Goal: Task Accomplishment & Management: Complete application form

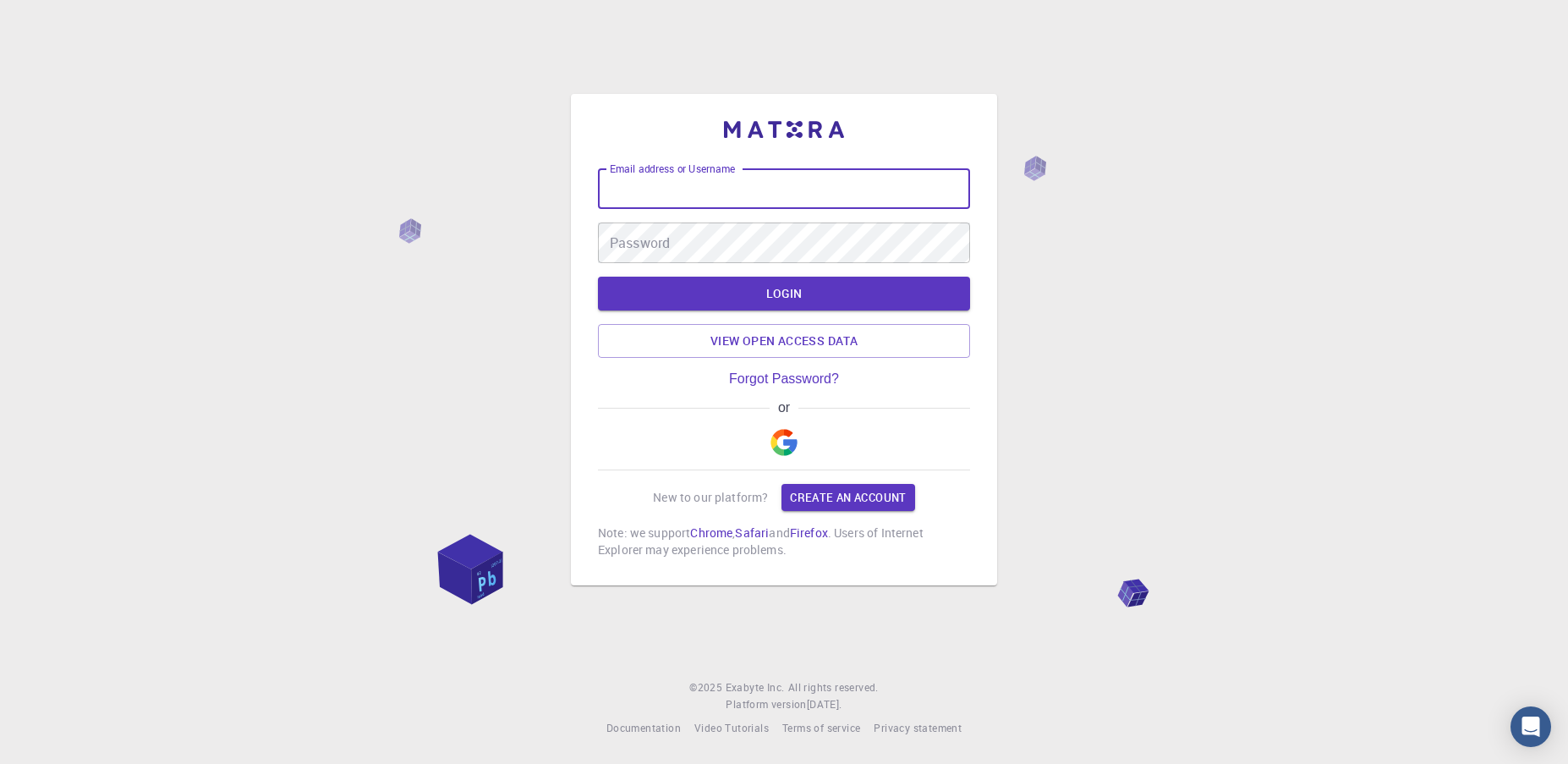
click at [784, 193] on input "Email address or Username" at bounding box center [784, 189] width 372 height 41
type input "[EMAIL_ADDRESS][DOMAIN_NAME]"
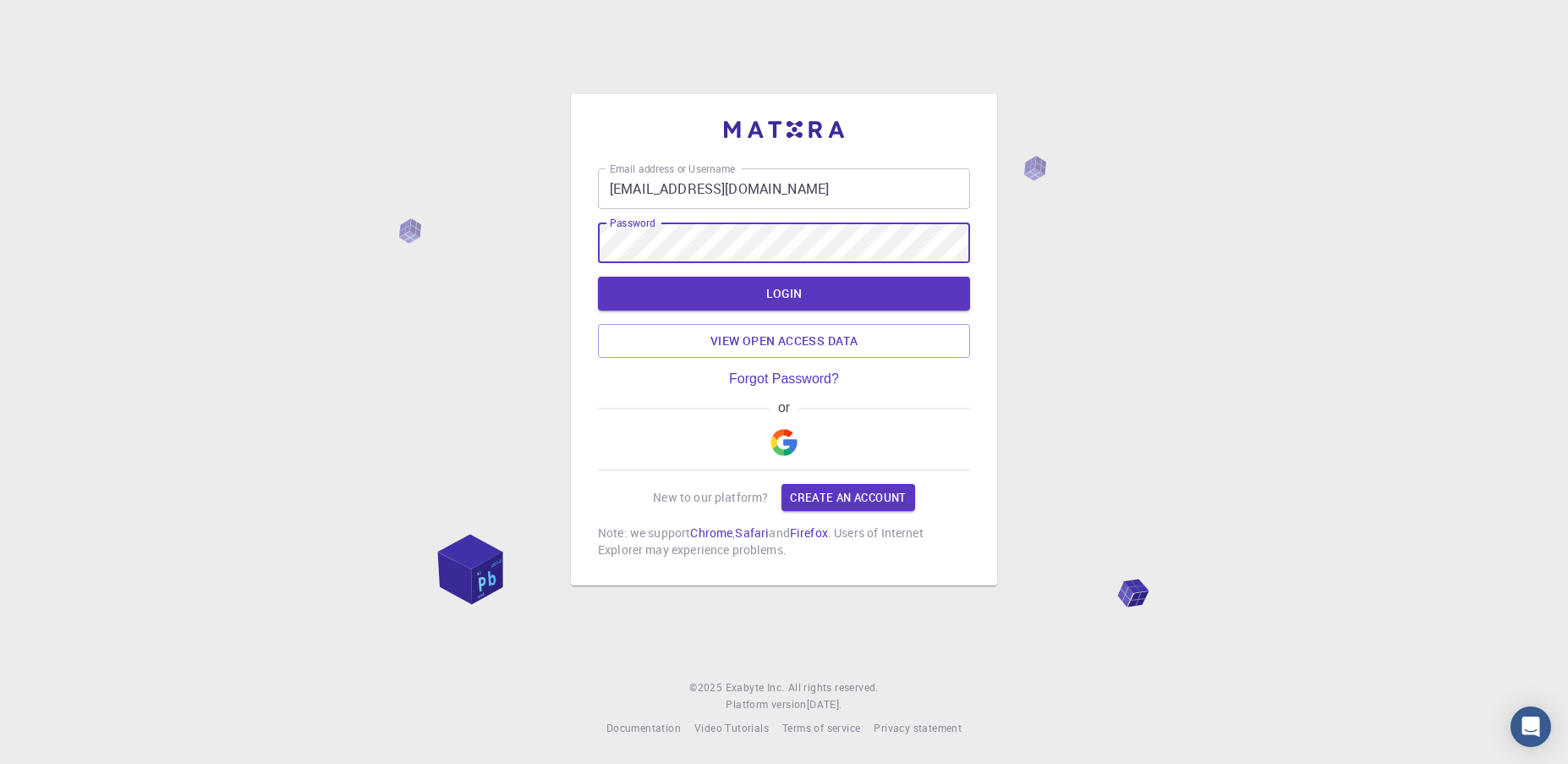
click at [780, 441] on div "Email address or Username [EMAIL_ADDRESS][DOMAIN_NAME] Email address or Usernam…" at bounding box center [784, 363] width 372 height 390
click at [780, 441] on img "button" at bounding box center [784, 442] width 27 height 27
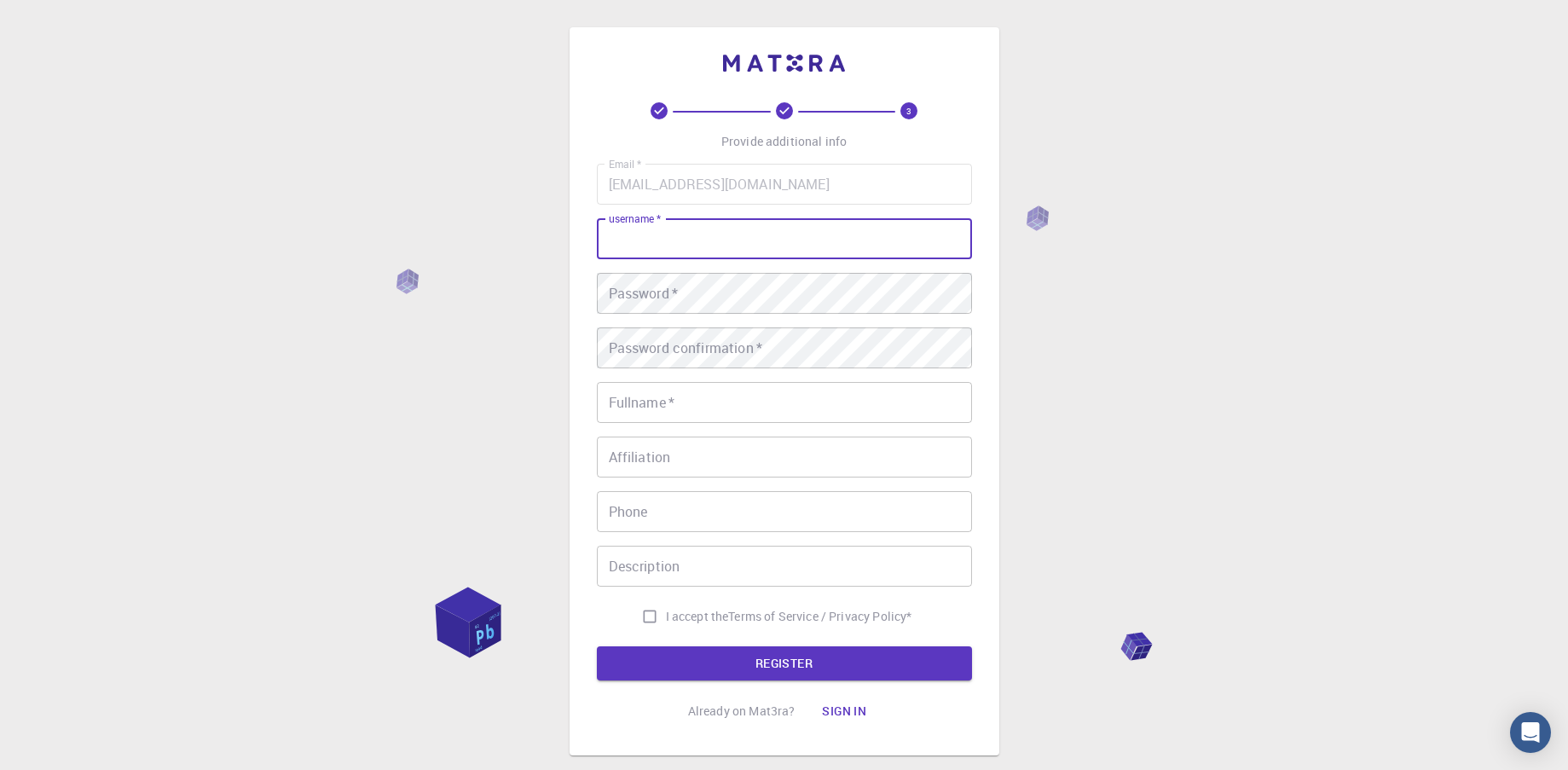
click at [676, 236] on input "username   *" at bounding box center [784, 239] width 375 height 41
type input "libertym"
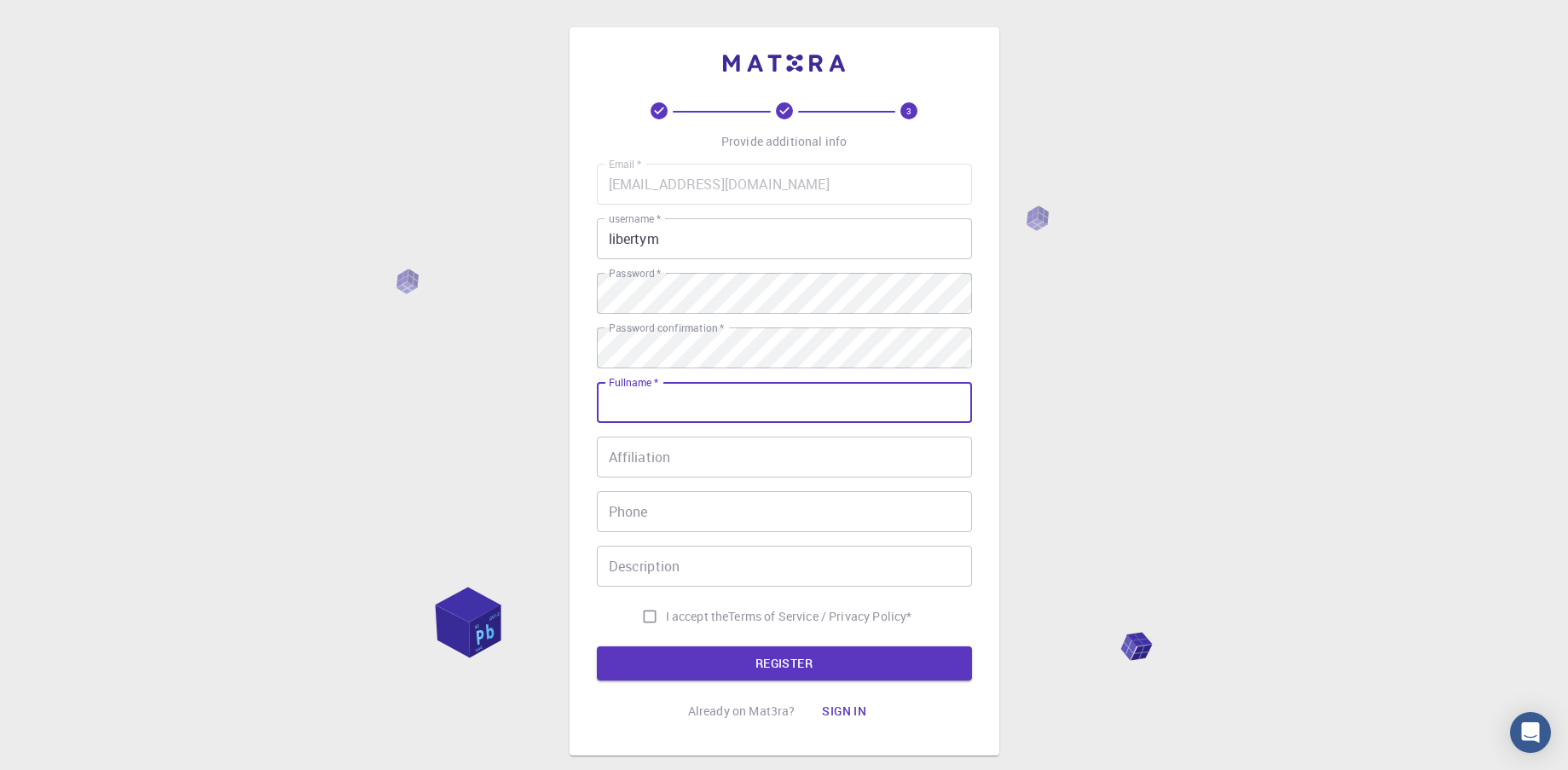
click at [665, 402] on input "Fullname   *" at bounding box center [784, 402] width 375 height 41
type input "Liberty Mutahwa"
type input "0771254305"
click at [705, 467] on input "Affiliation" at bounding box center [784, 457] width 375 height 41
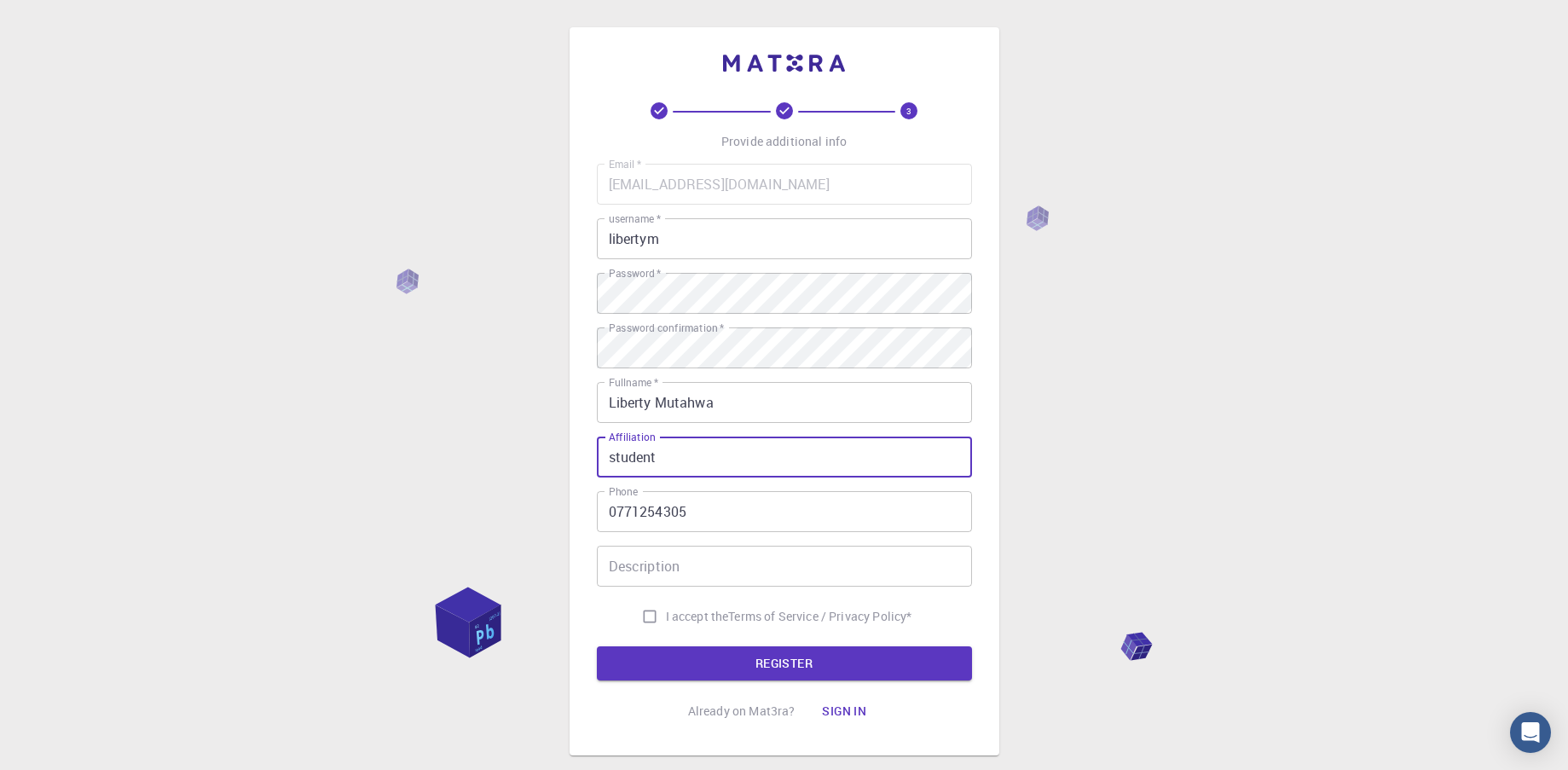
type input "student"
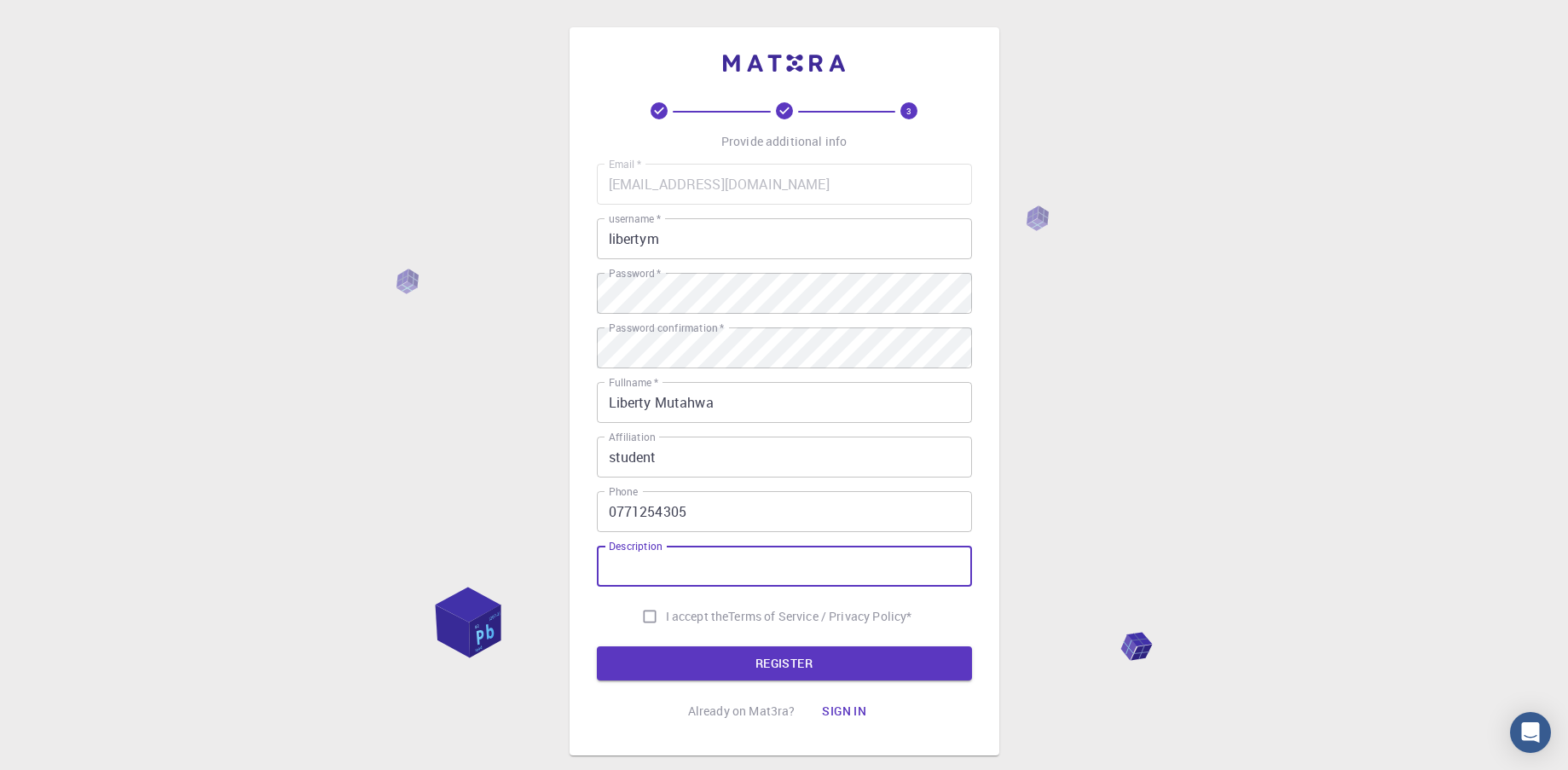
click at [706, 563] on input "Description" at bounding box center [784, 566] width 375 height 41
type input "research"
click at [696, 615] on span "I accept the" at bounding box center [697, 615] width 63 height 17
click at [666, 615] on input "I accept the Terms of Service / Privacy Policy *" at bounding box center [649, 616] width 32 height 32
checkbox input "true"
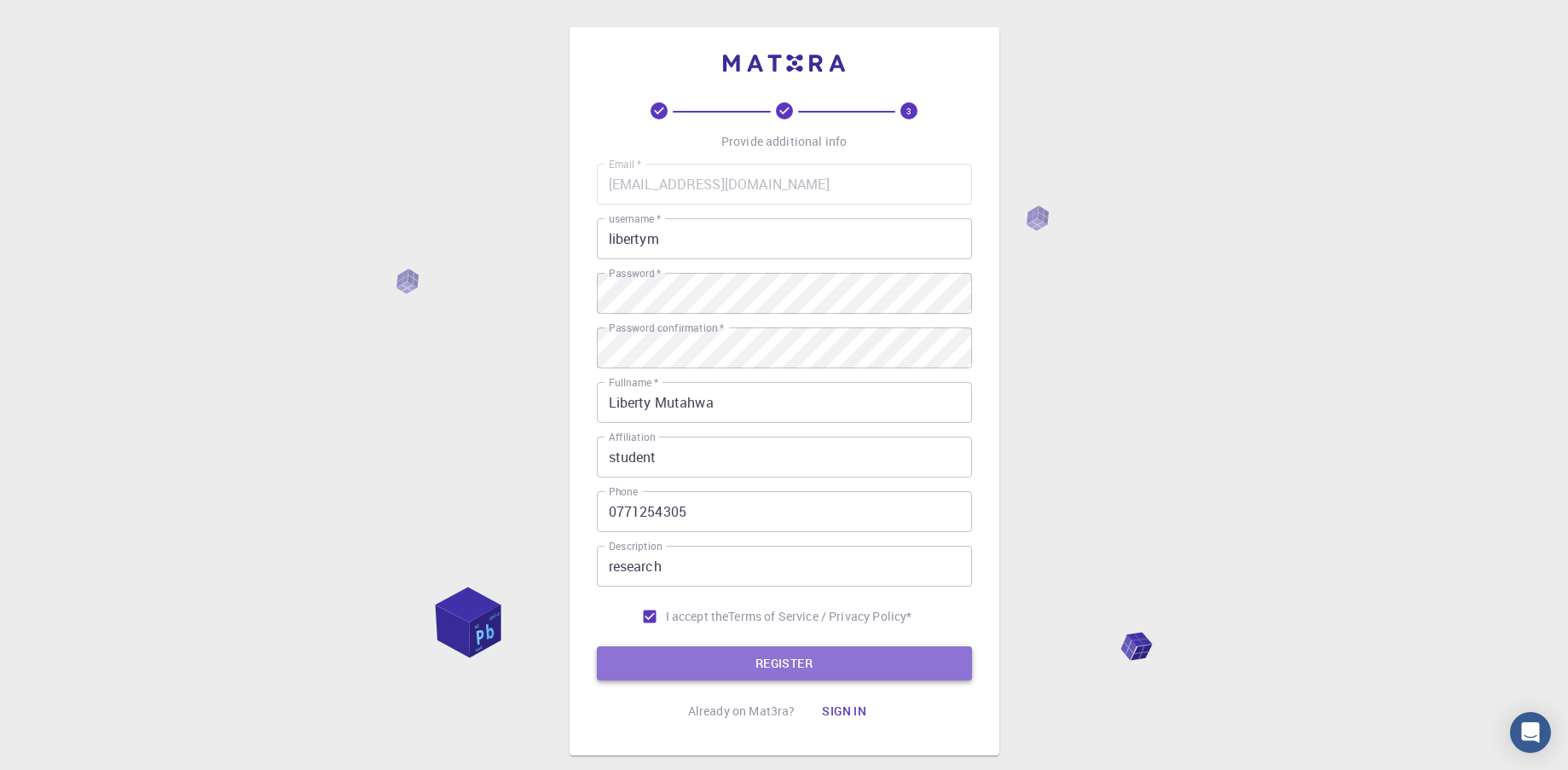
click at [731, 655] on button "REGISTER" at bounding box center [784, 663] width 375 height 34
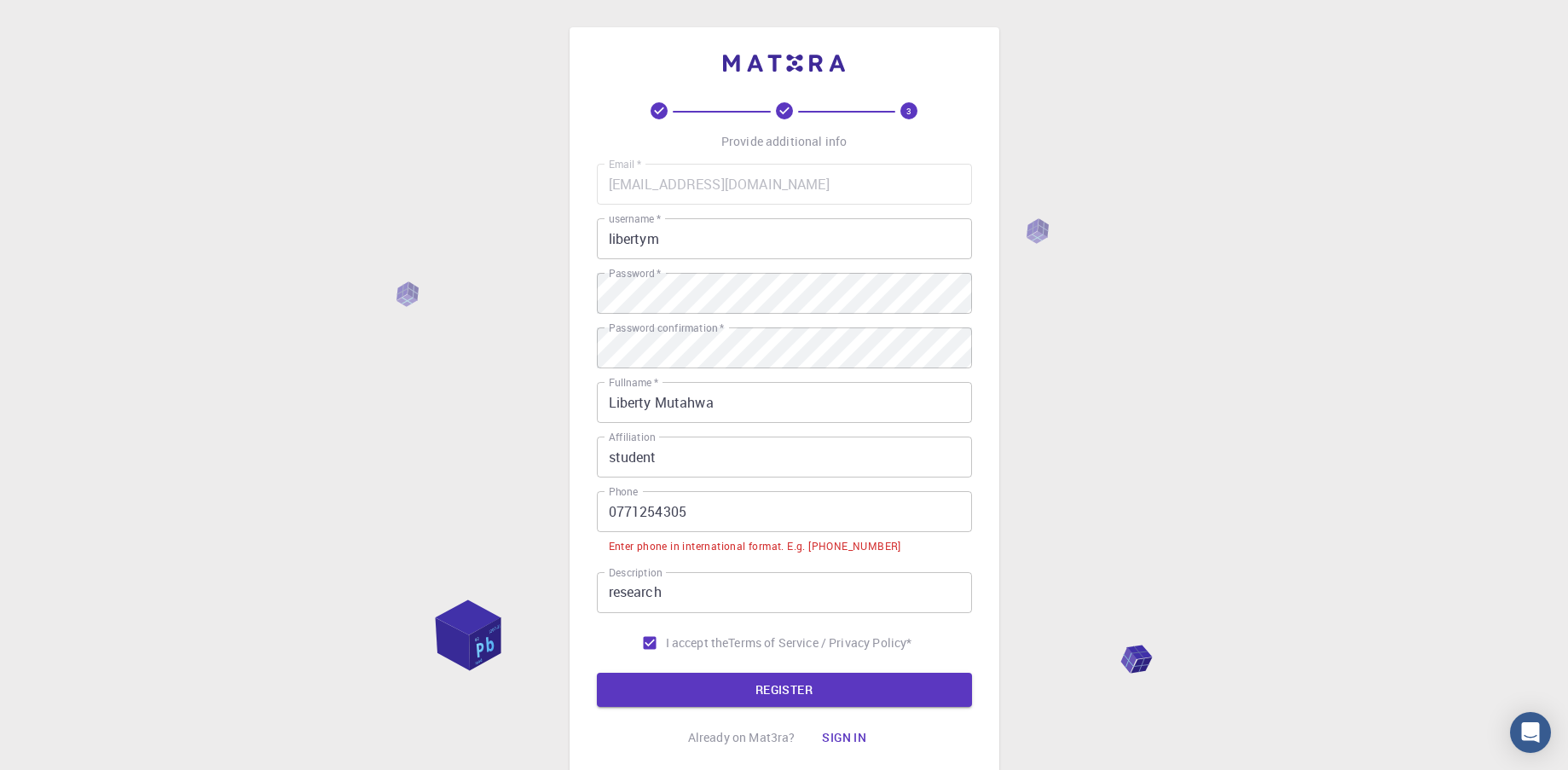
click at [616, 509] on input "0771254305" at bounding box center [784, 512] width 375 height 41
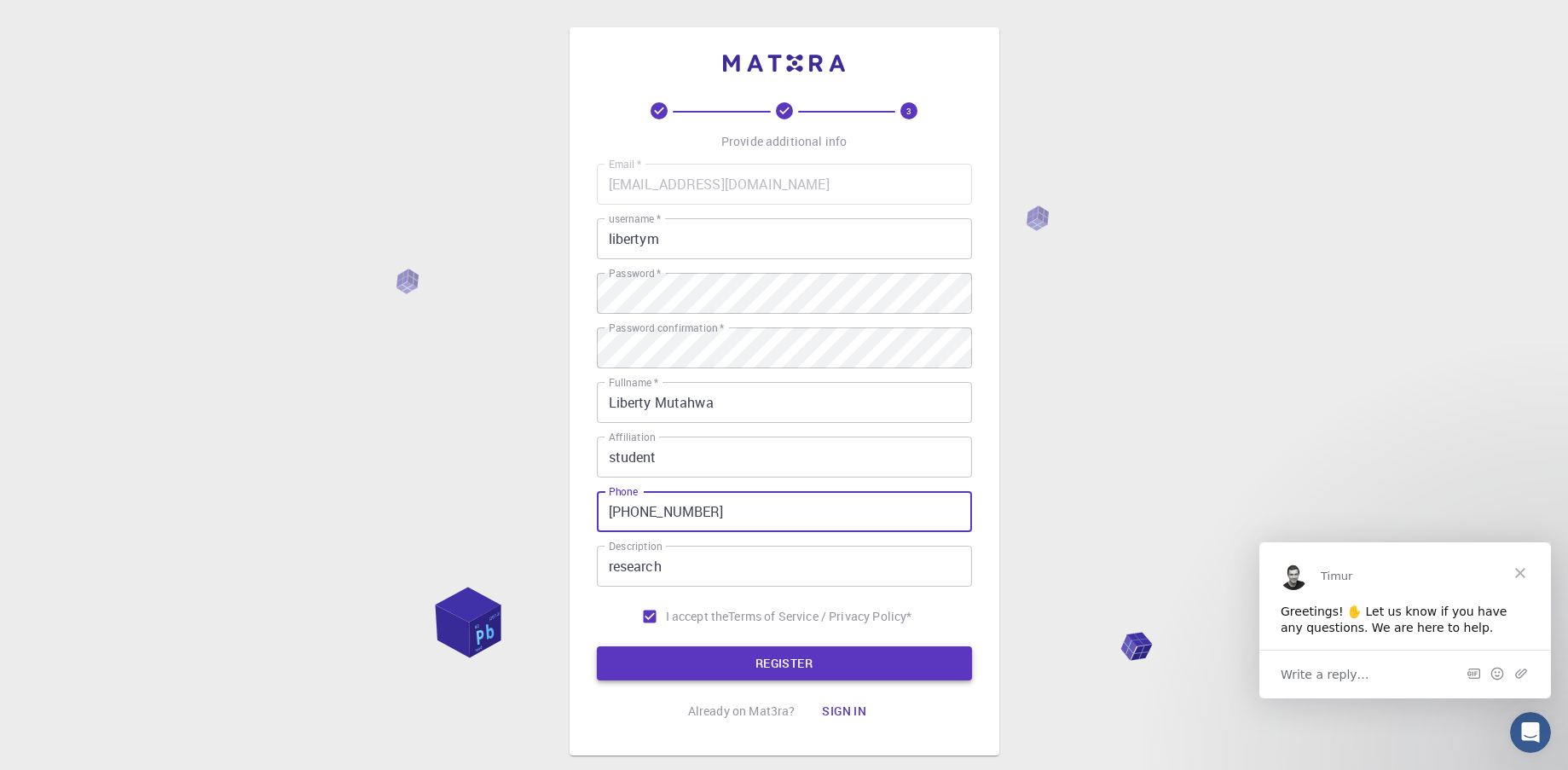
type input "[PHONE_NUMBER]"
click at [656, 665] on button "REGISTER" at bounding box center [784, 663] width 375 height 34
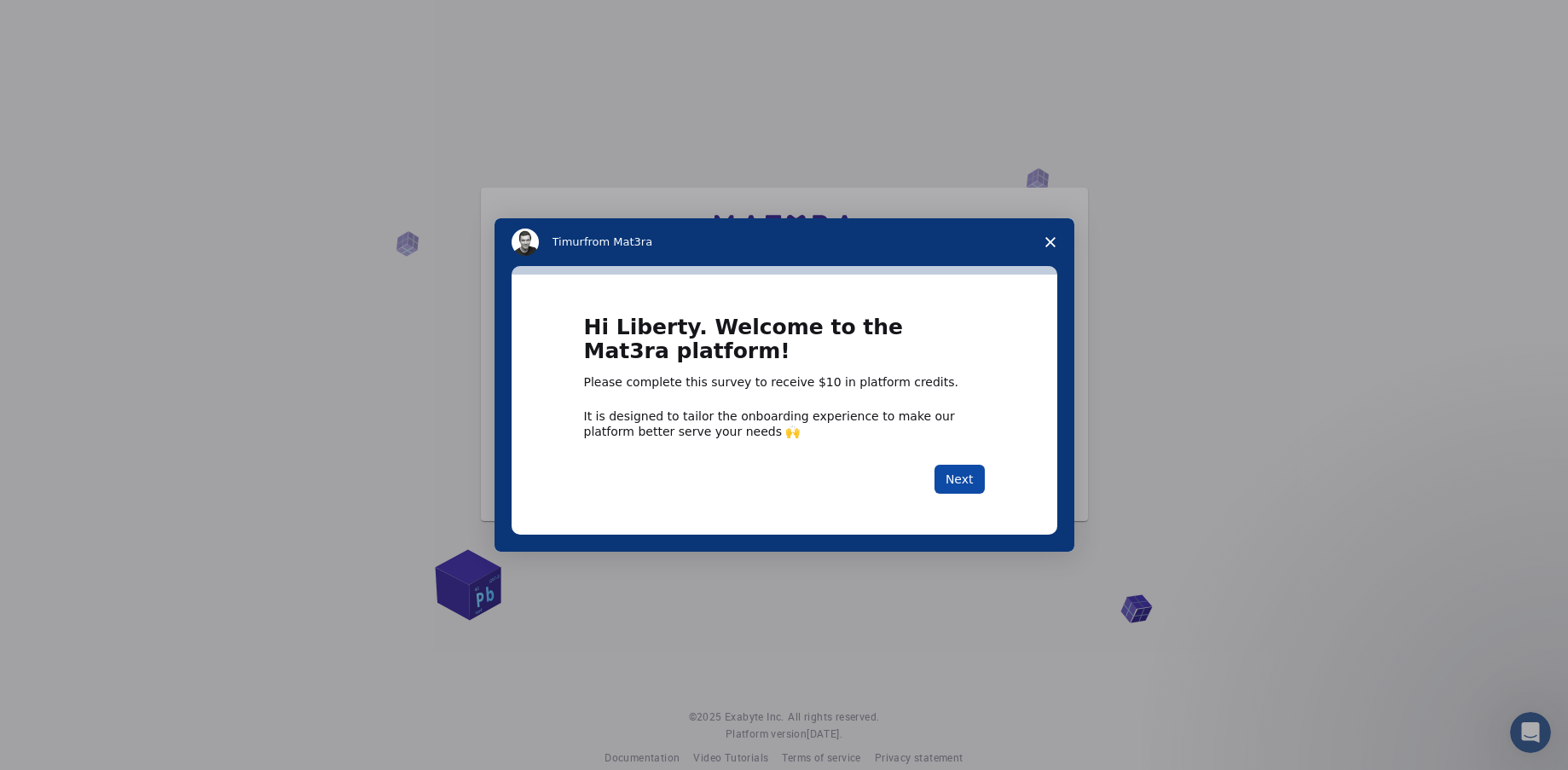
click at [955, 479] on button "Next" at bounding box center [959, 479] width 51 height 29
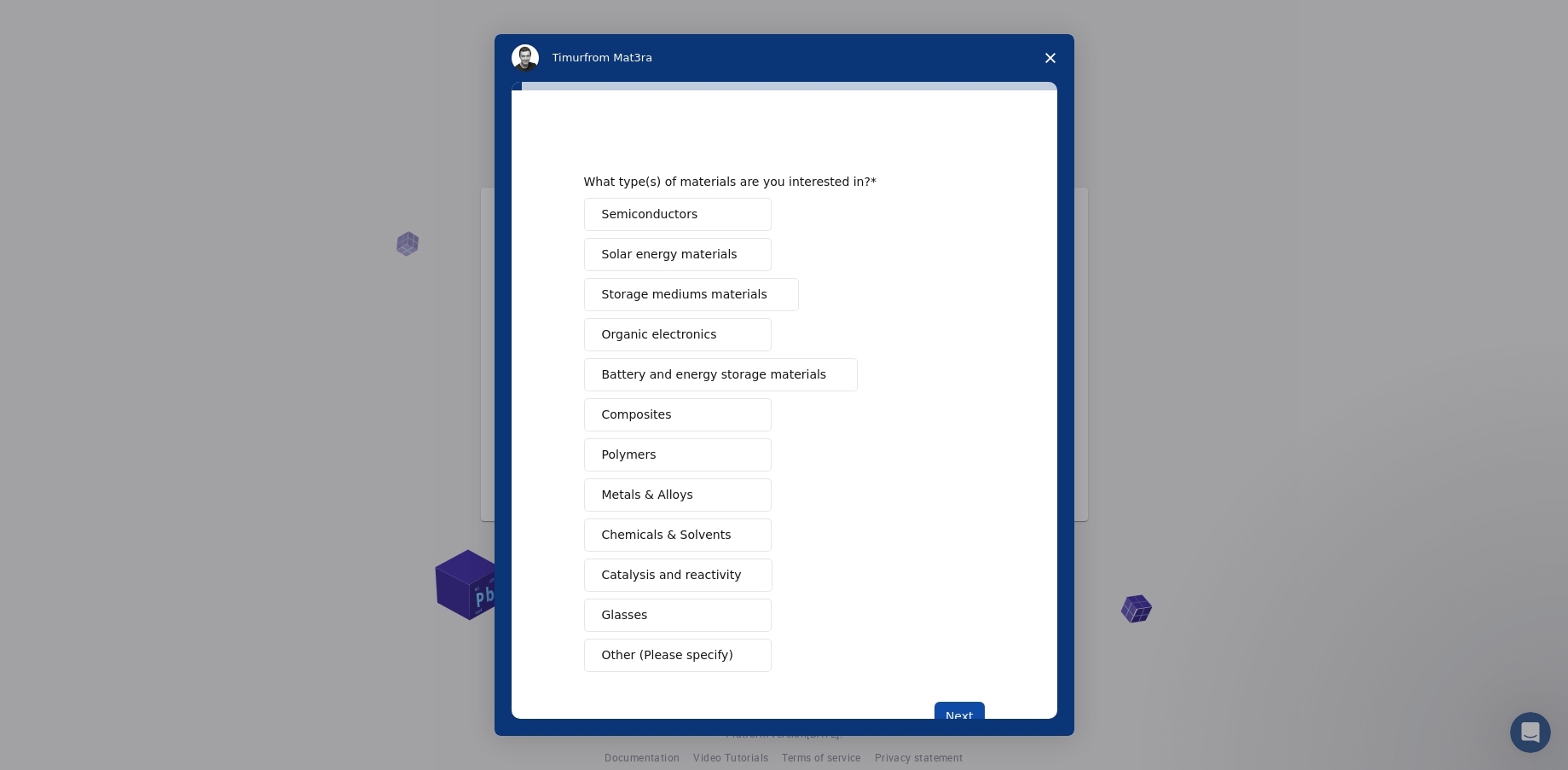
click at [957, 707] on button "Next" at bounding box center [959, 716] width 51 height 29
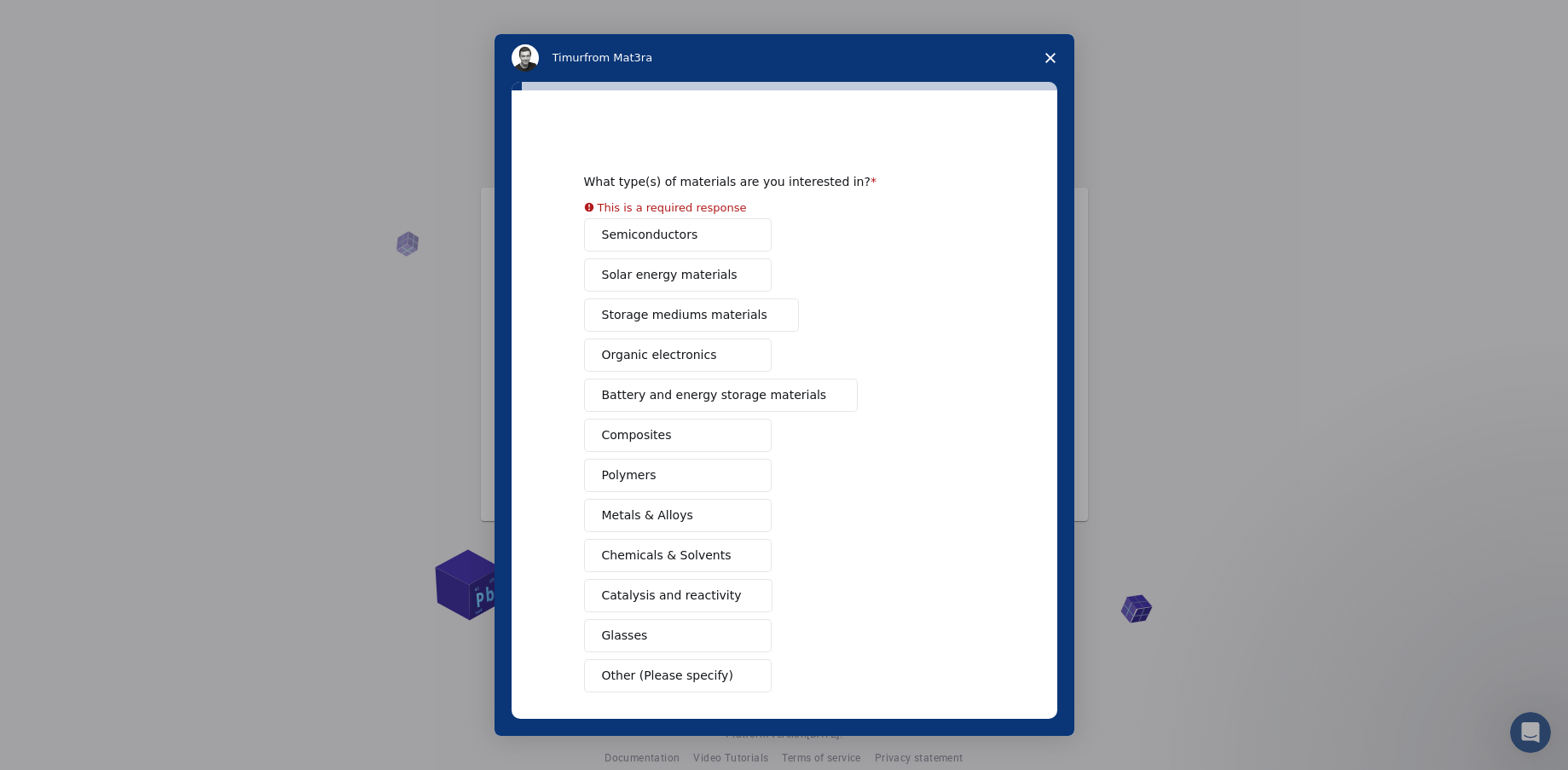
click at [702, 210] on div "This is a required response" at bounding box center [673, 207] width 149 height 19
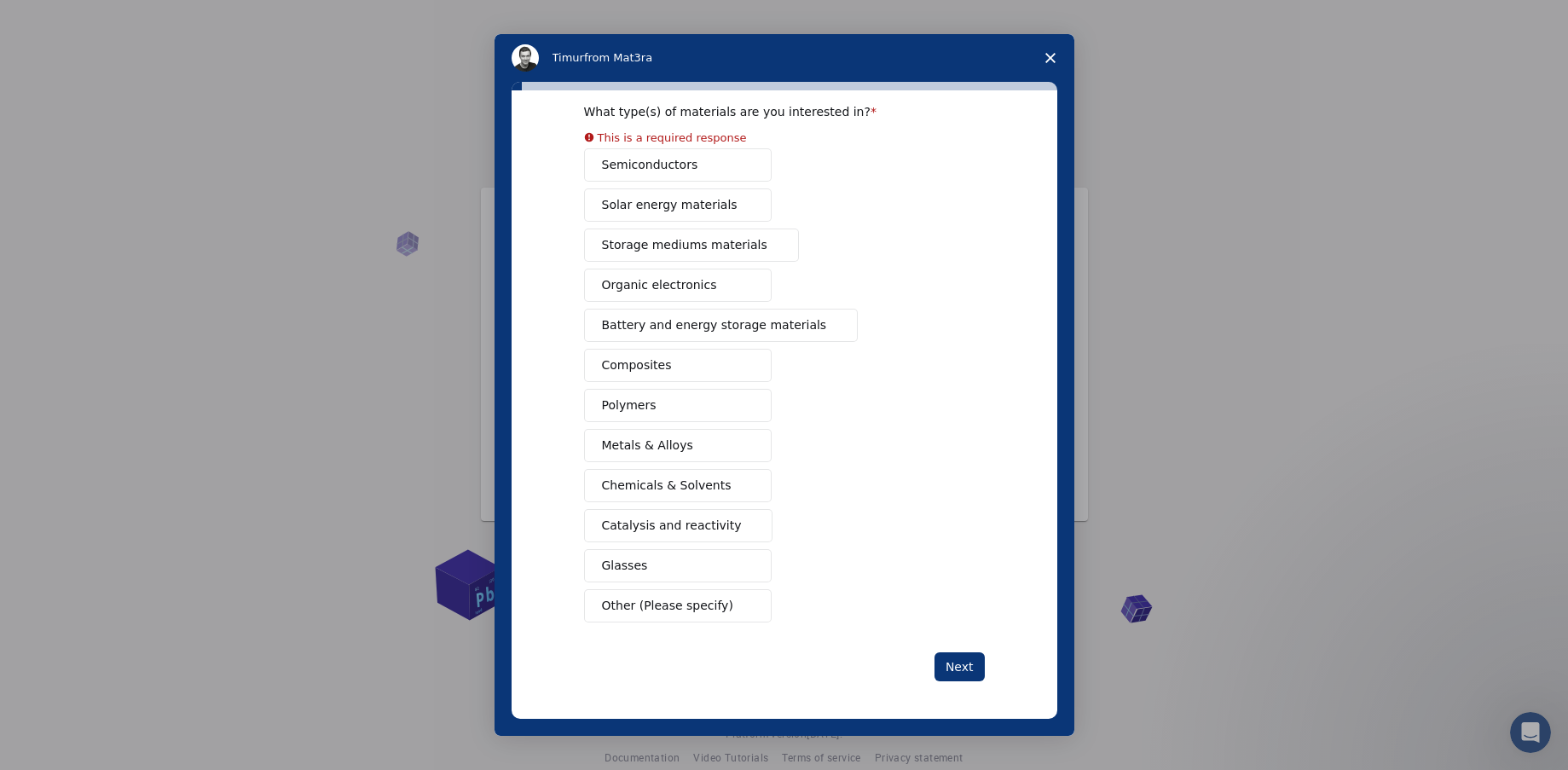
scroll to position [74, 0]
click at [668, 594] on span "Other (Please specify)" at bounding box center [668, 602] width 131 height 18
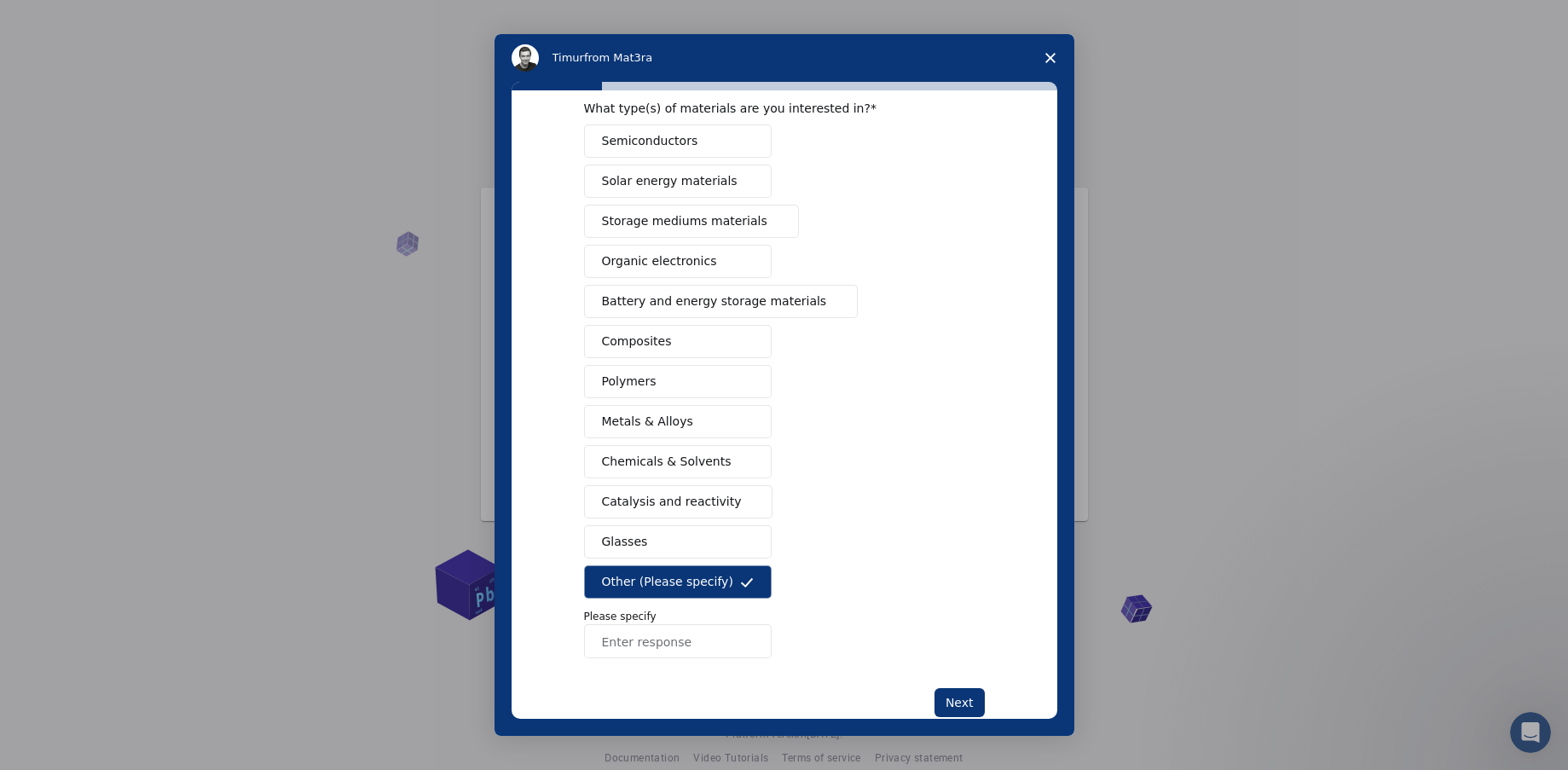
scroll to position [53, 0]
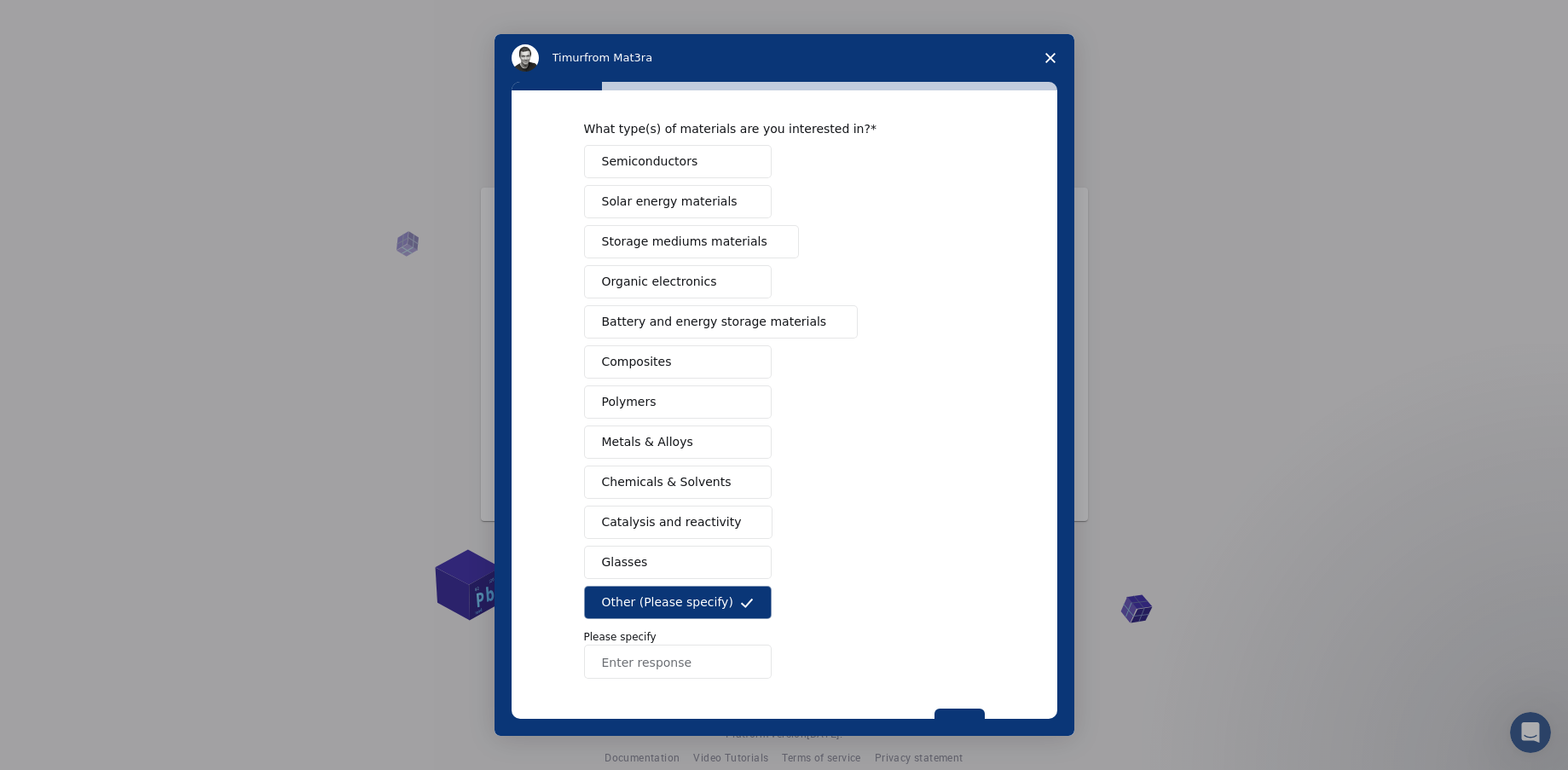
click at [669, 557] on button "Glasses" at bounding box center [678, 561] width 187 height 33
click at [668, 523] on span "Catalysis and reactivity" at bounding box center [672, 522] width 139 height 18
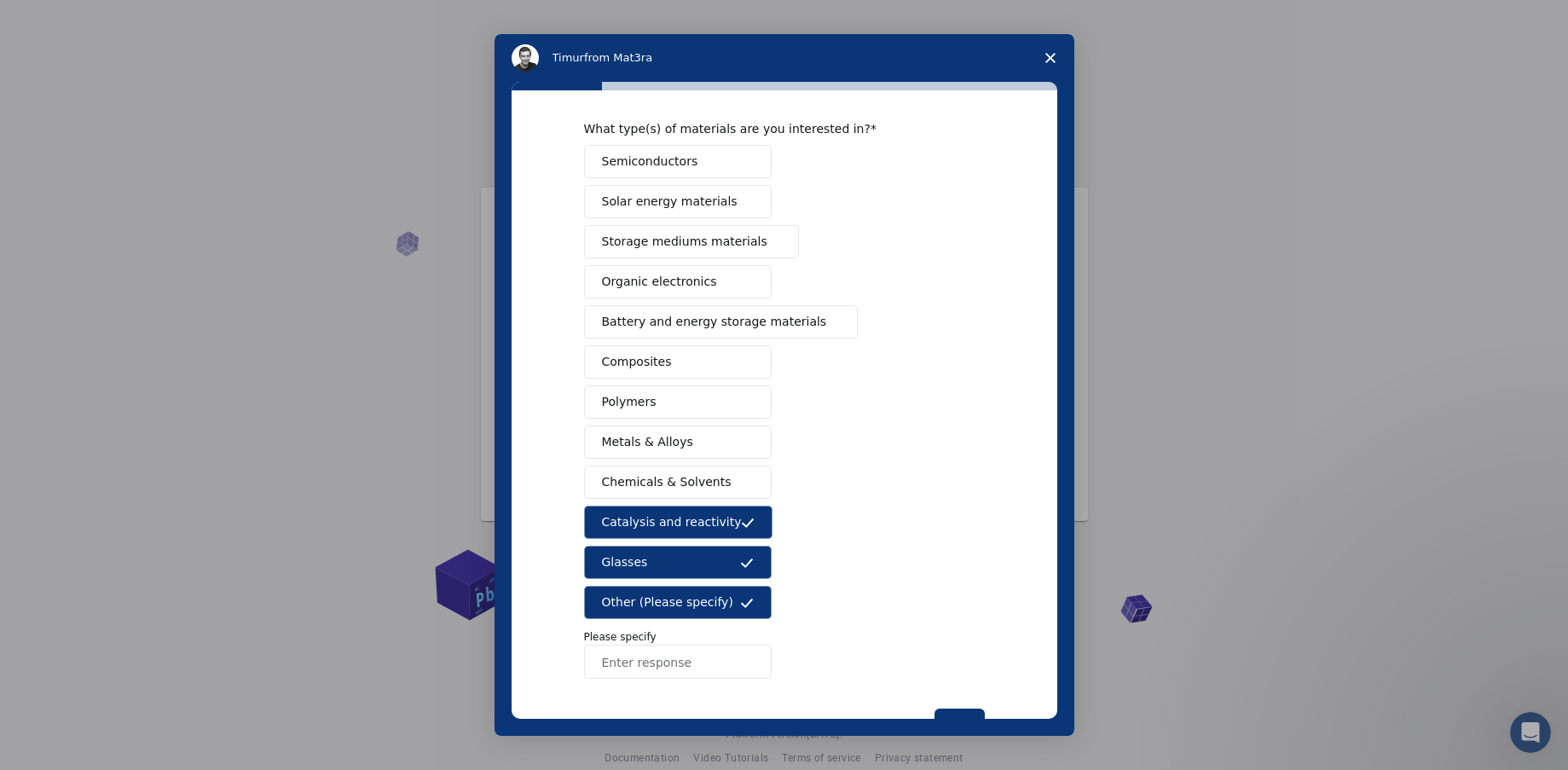
click at [669, 490] on span "Chemicals & Solvents" at bounding box center [667, 482] width 130 height 18
click at [655, 531] on span "Catalysis and reactivity" at bounding box center [672, 522] width 139 height 18
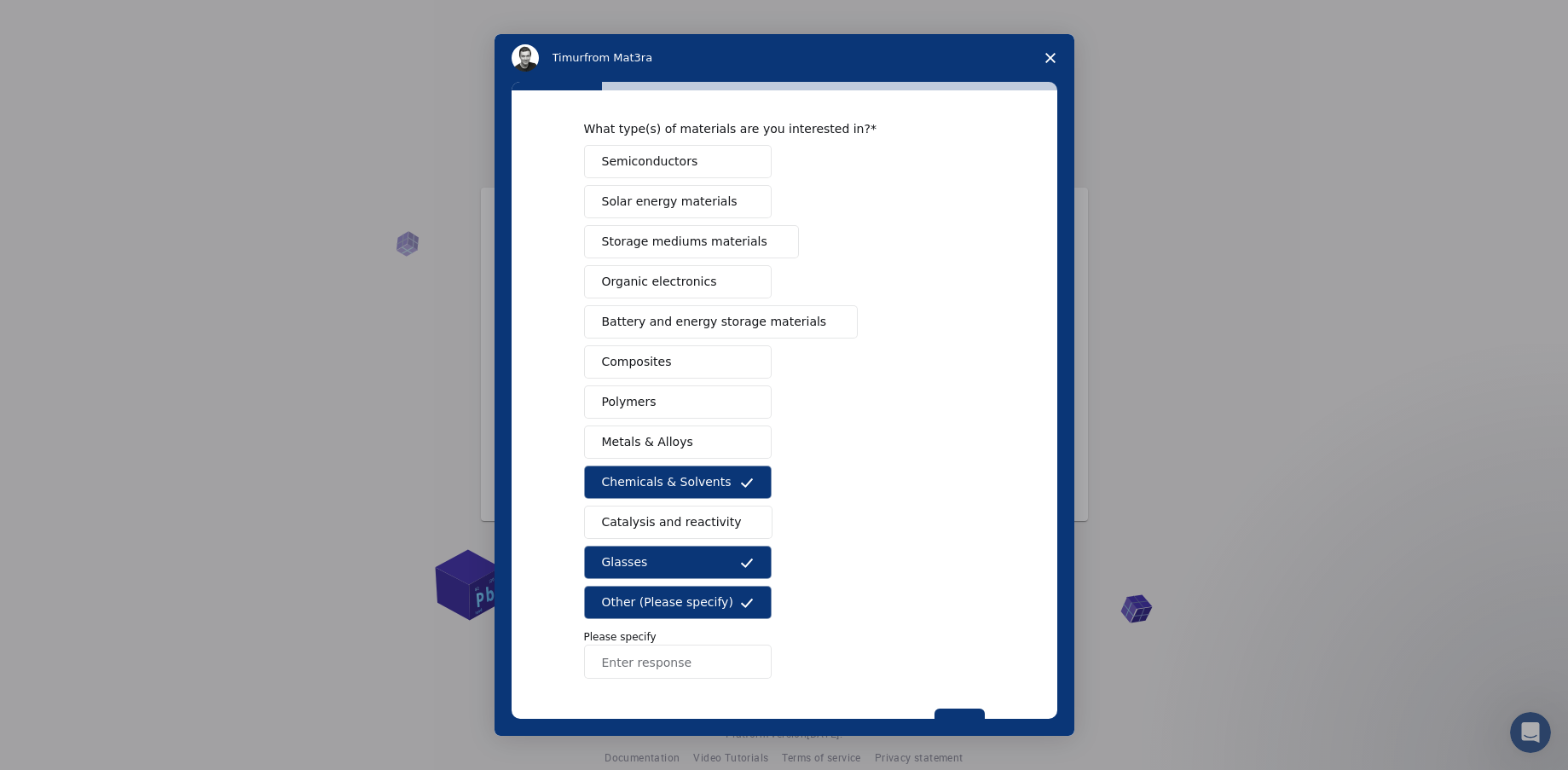
click at [648, 566] on button "Glasses" at bounding box center [678, 561] width 187 height 33
click at [650, 607] on span "Other (Please specify)" at bounding box center [668, 602] width 131 height 18
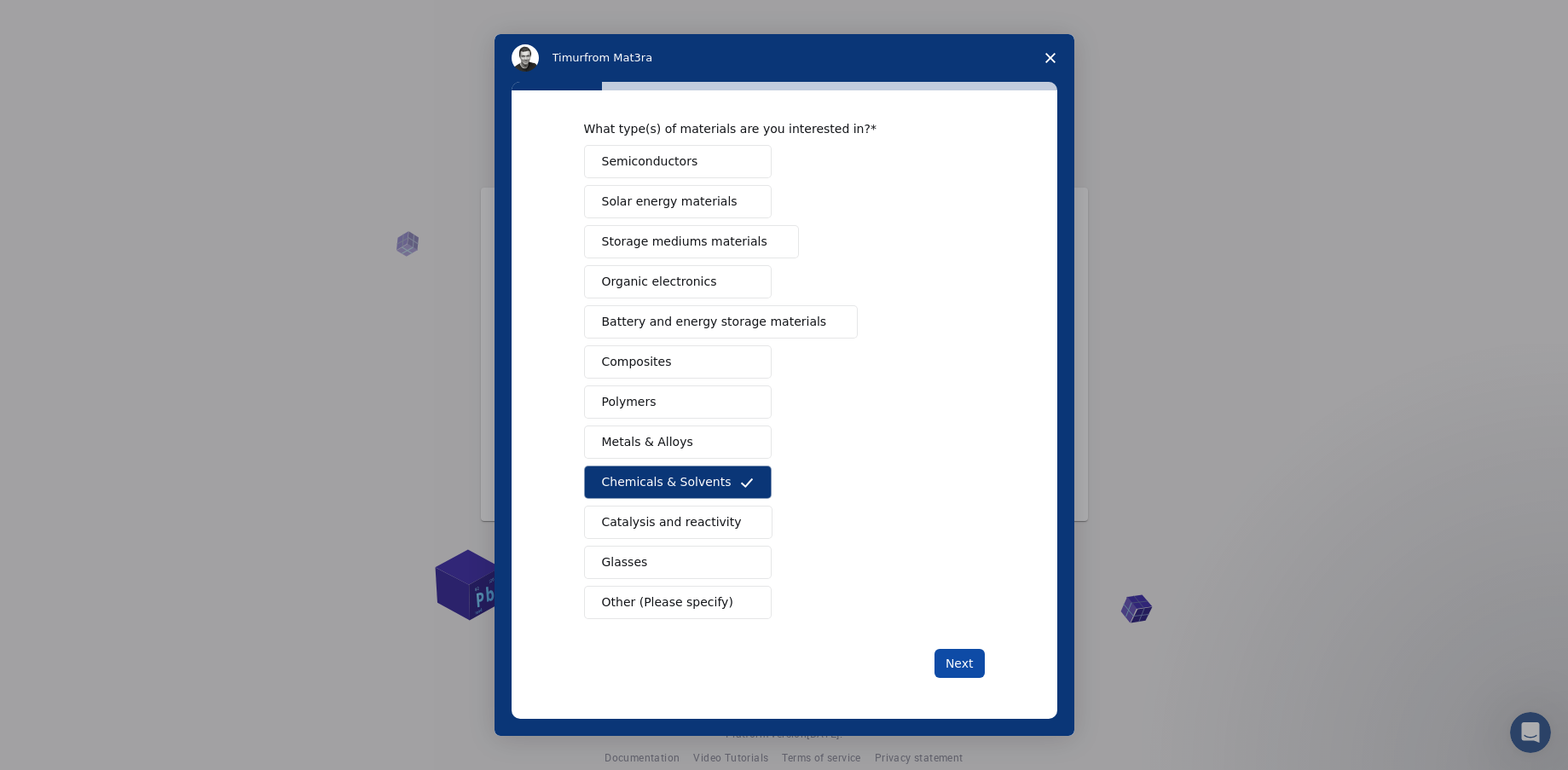
click at [959, 655] on button "Next" at bounding box center [959, 663] width 51 height 29
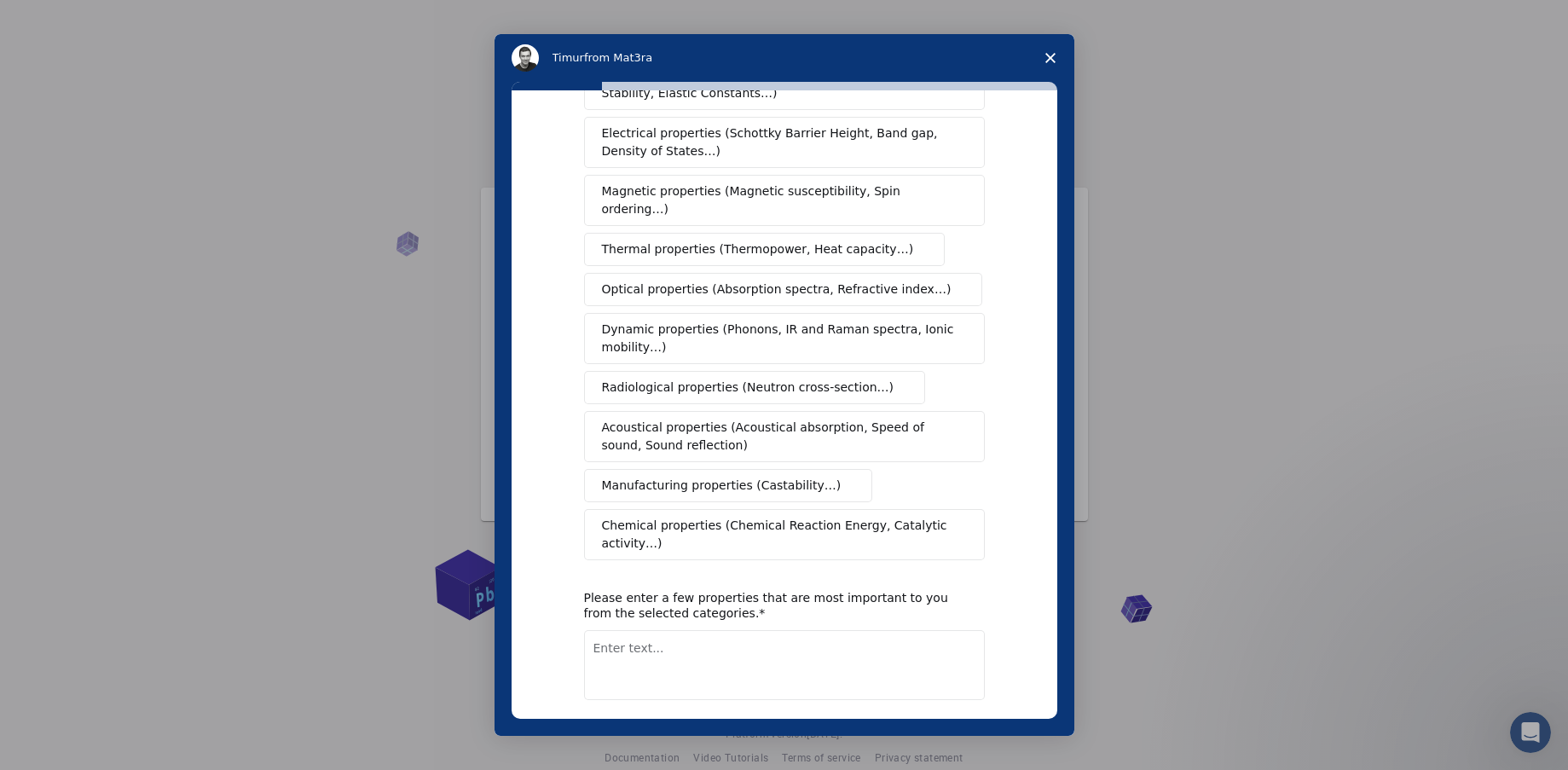
scroll to position [0, 0]
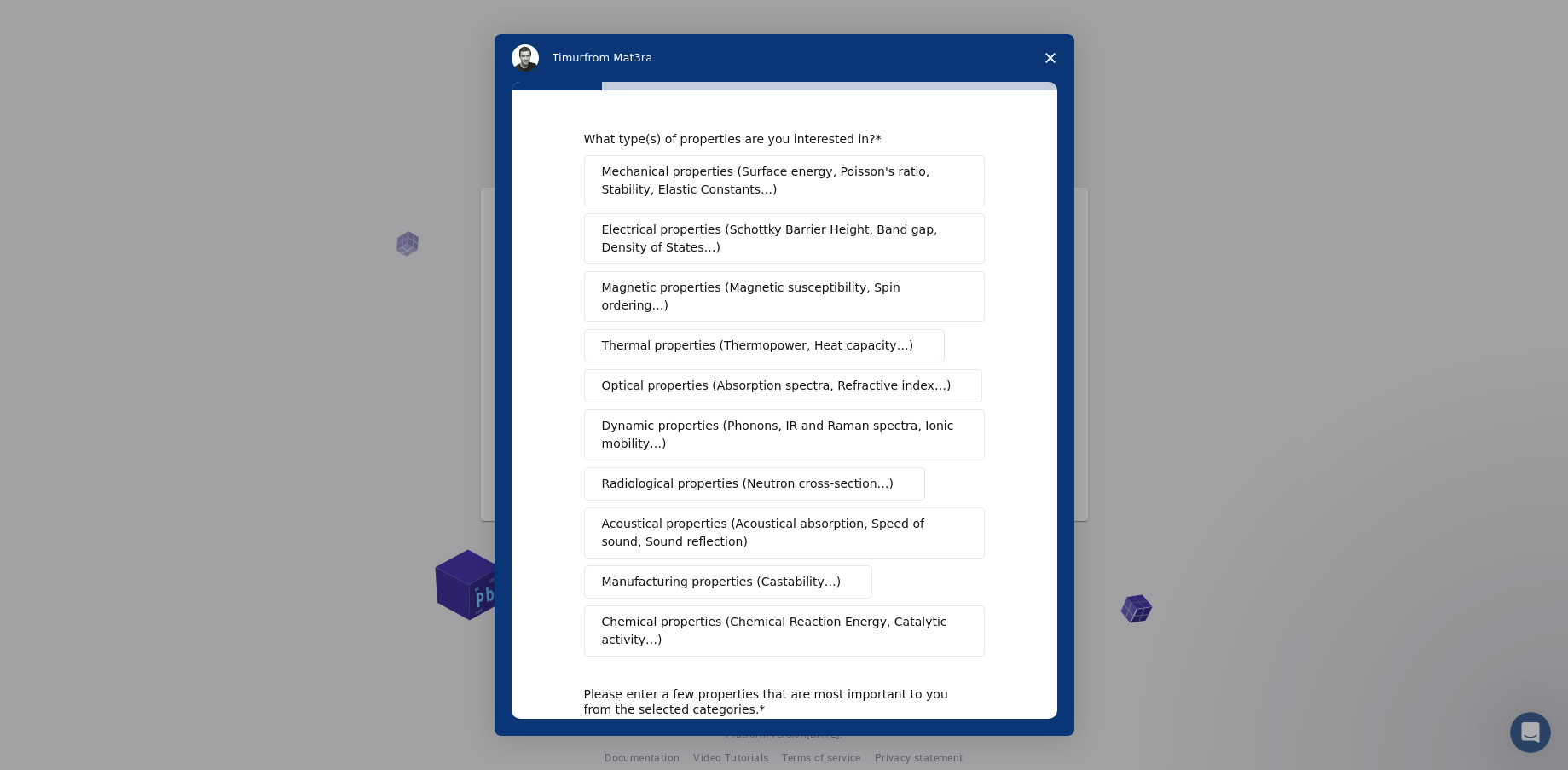
click at [853, 417] on span "Dynamic properties (Phonons, IR and Raman spectra, Ionic mobility…)" at bounding box center [779, 434] width 354 height 36
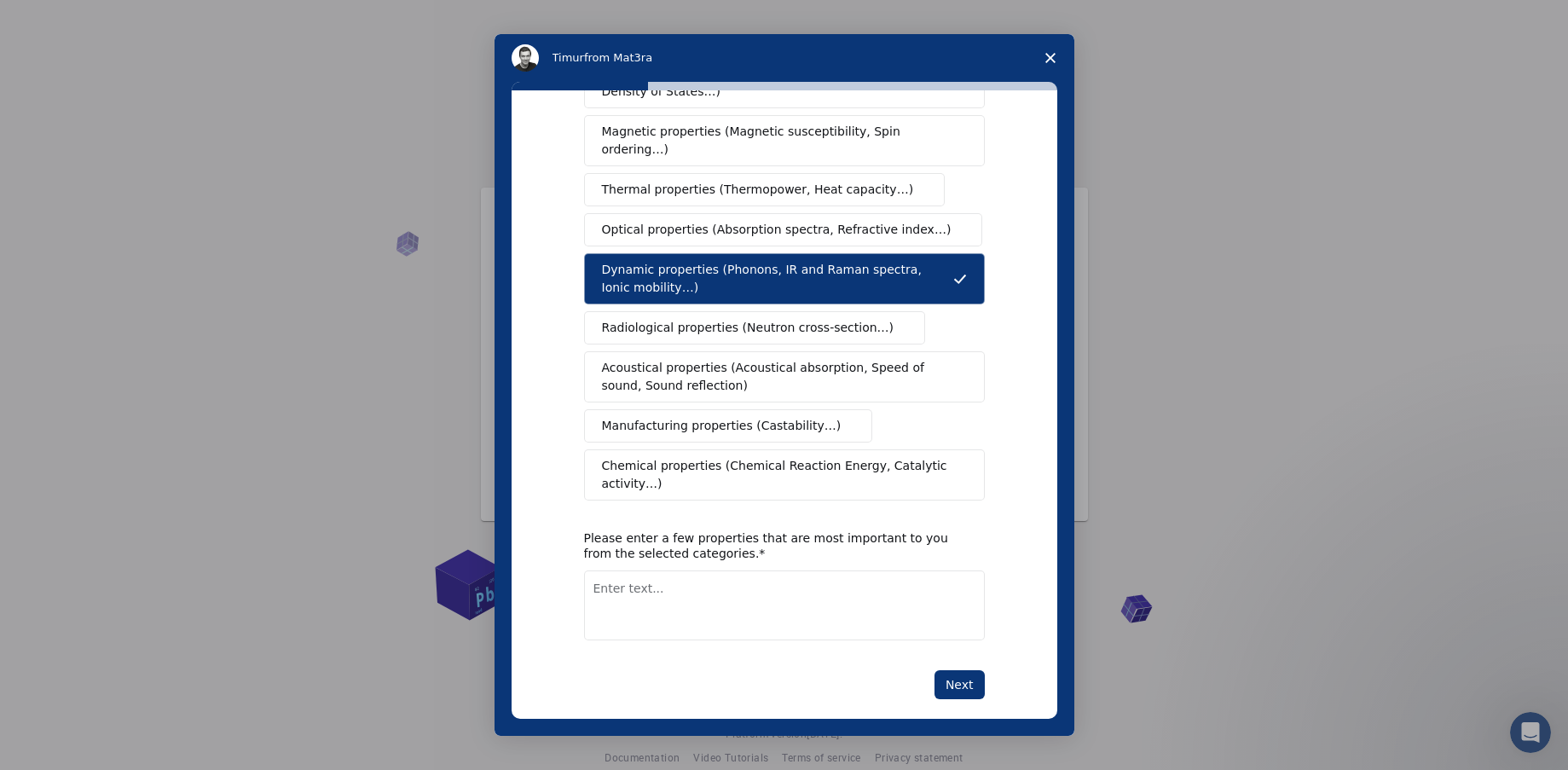
scroll to position [160, 0]
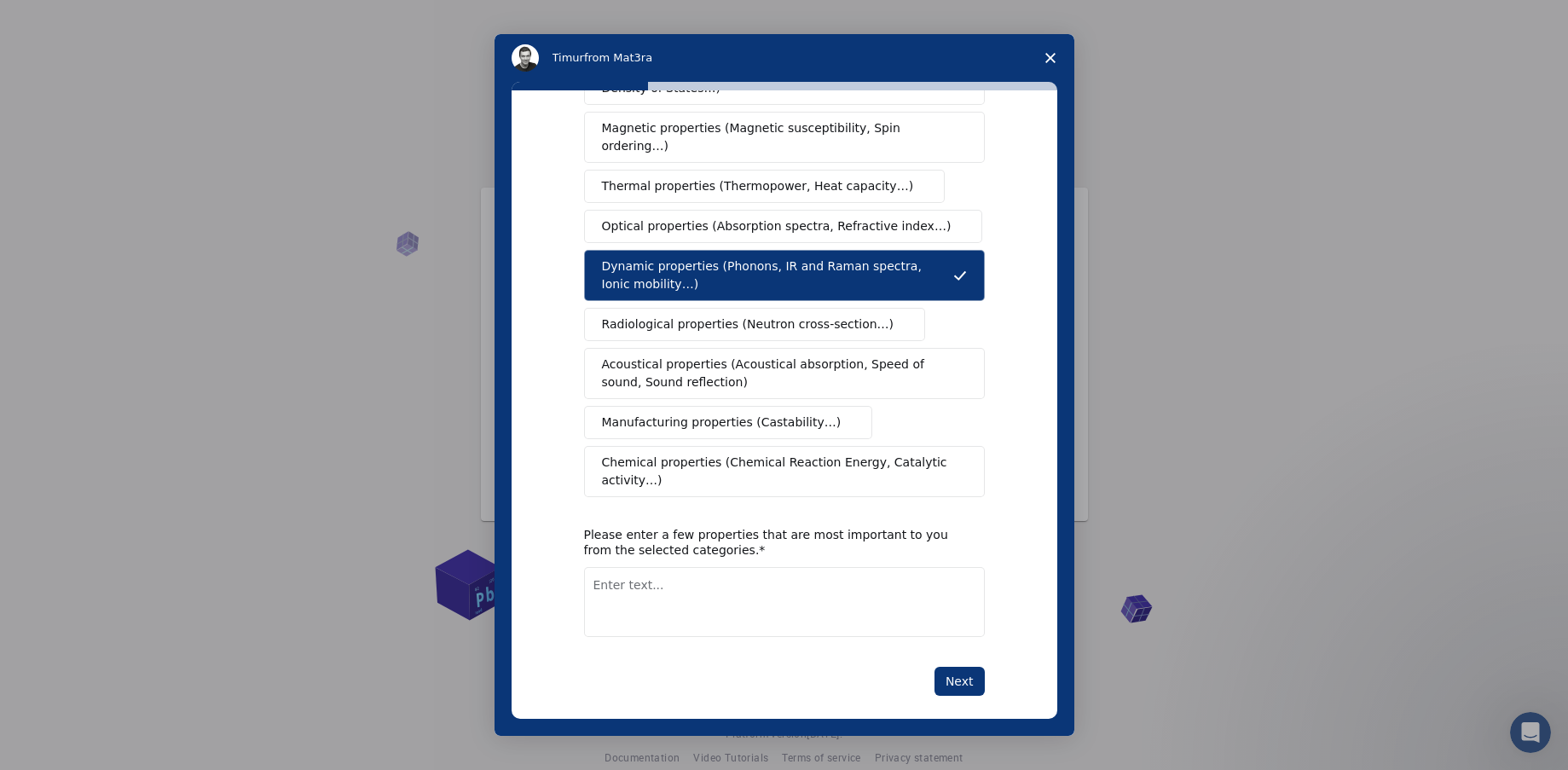
click at [931, 681] on div "What type(s) of properties are you interested in? Mechanical properties (Surfac…" at bounding box center [784, 405] width 545 height 629
click at [959, 667] on button "Next" at bounding box center [959, 681] width 51 height 29
click at [1055, 57] on span "Close survey" at bounding box center [1051, 58] width 48 height 48
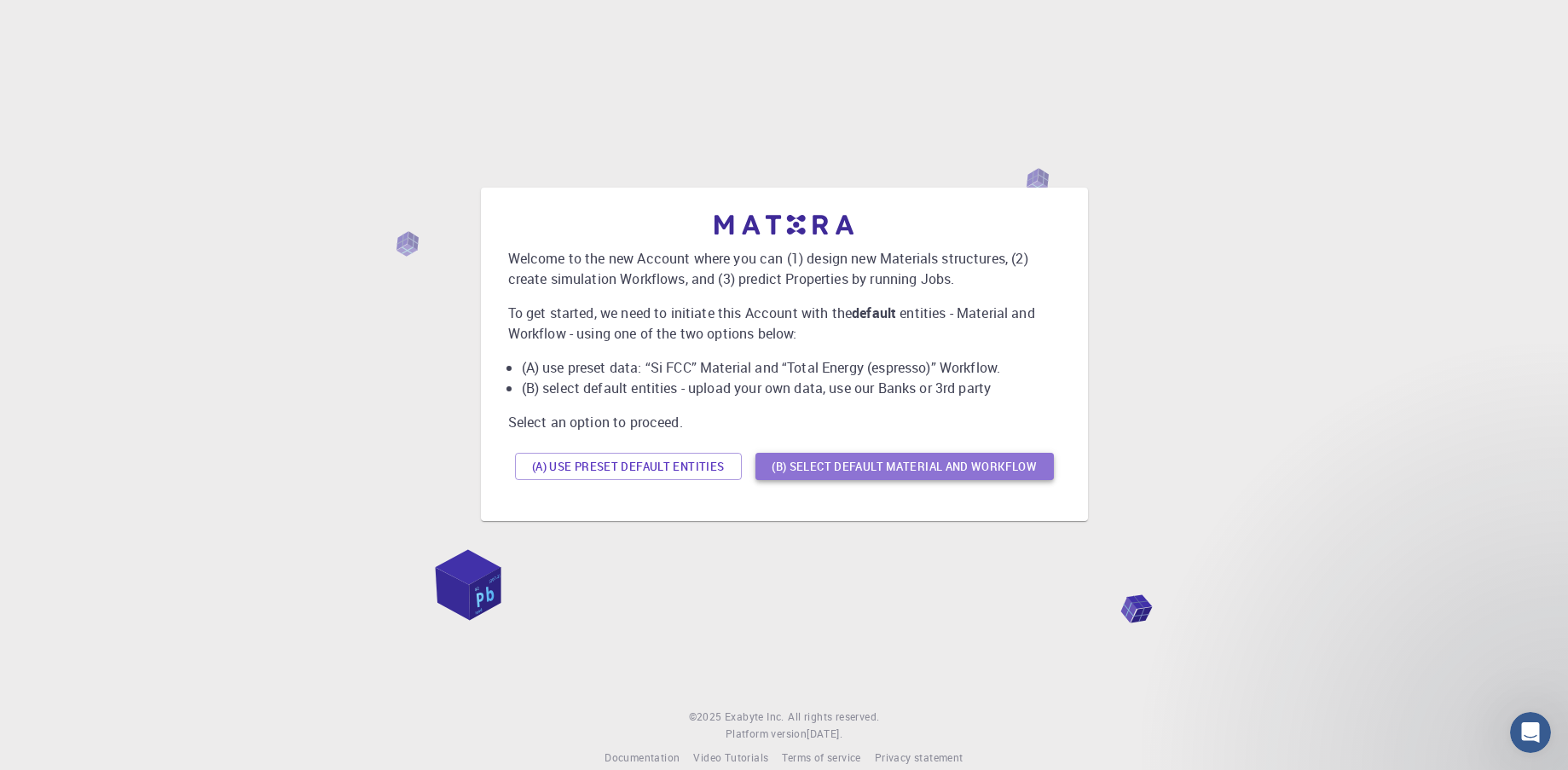
click at [859, 468] on button "(B) Select default material and workflow" at bounding box center [905, 466] width 298 height 28
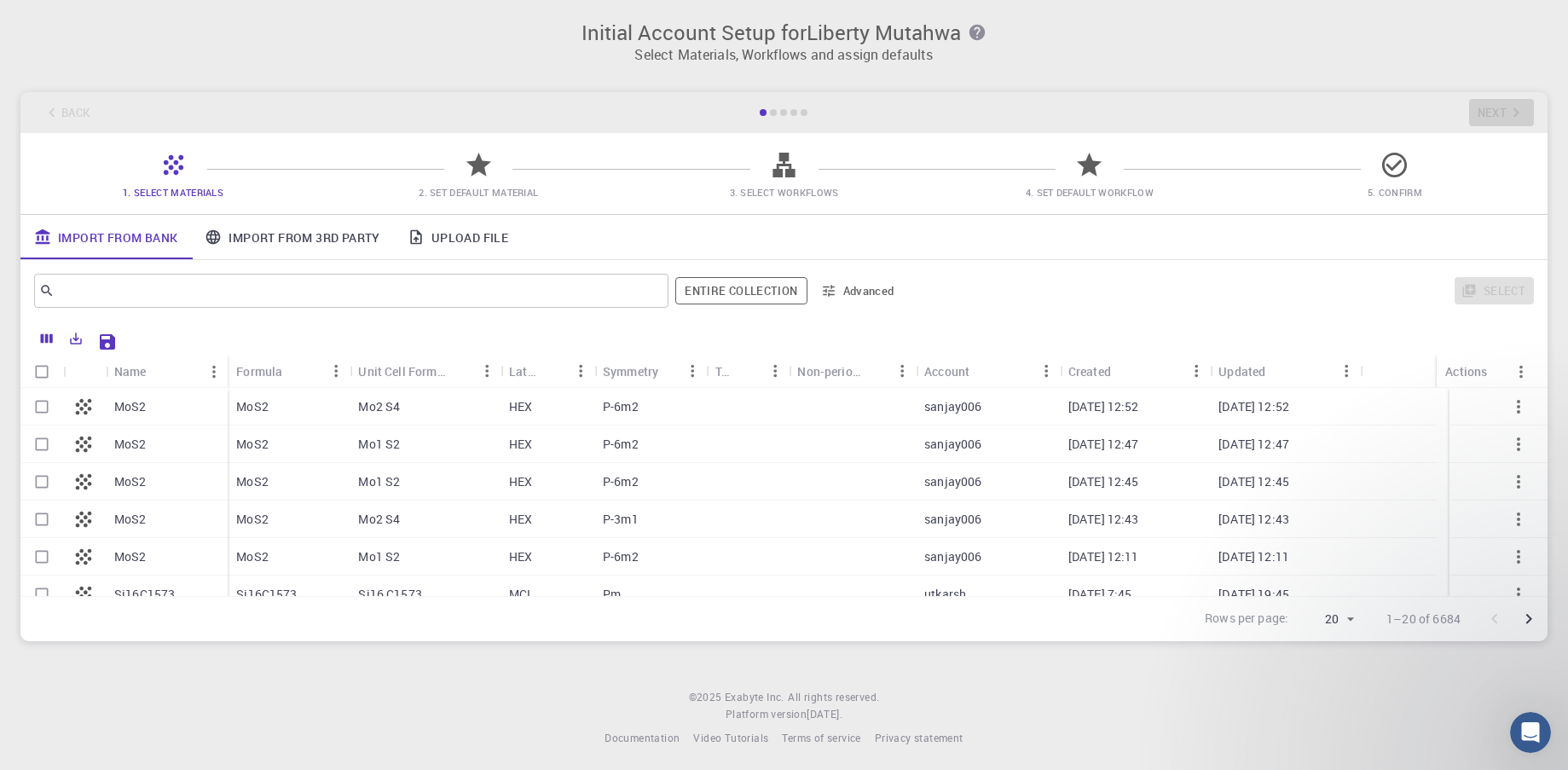
click at [456, 234] on link "Upload File" at bounding box center [458, 237] width 128 height 44
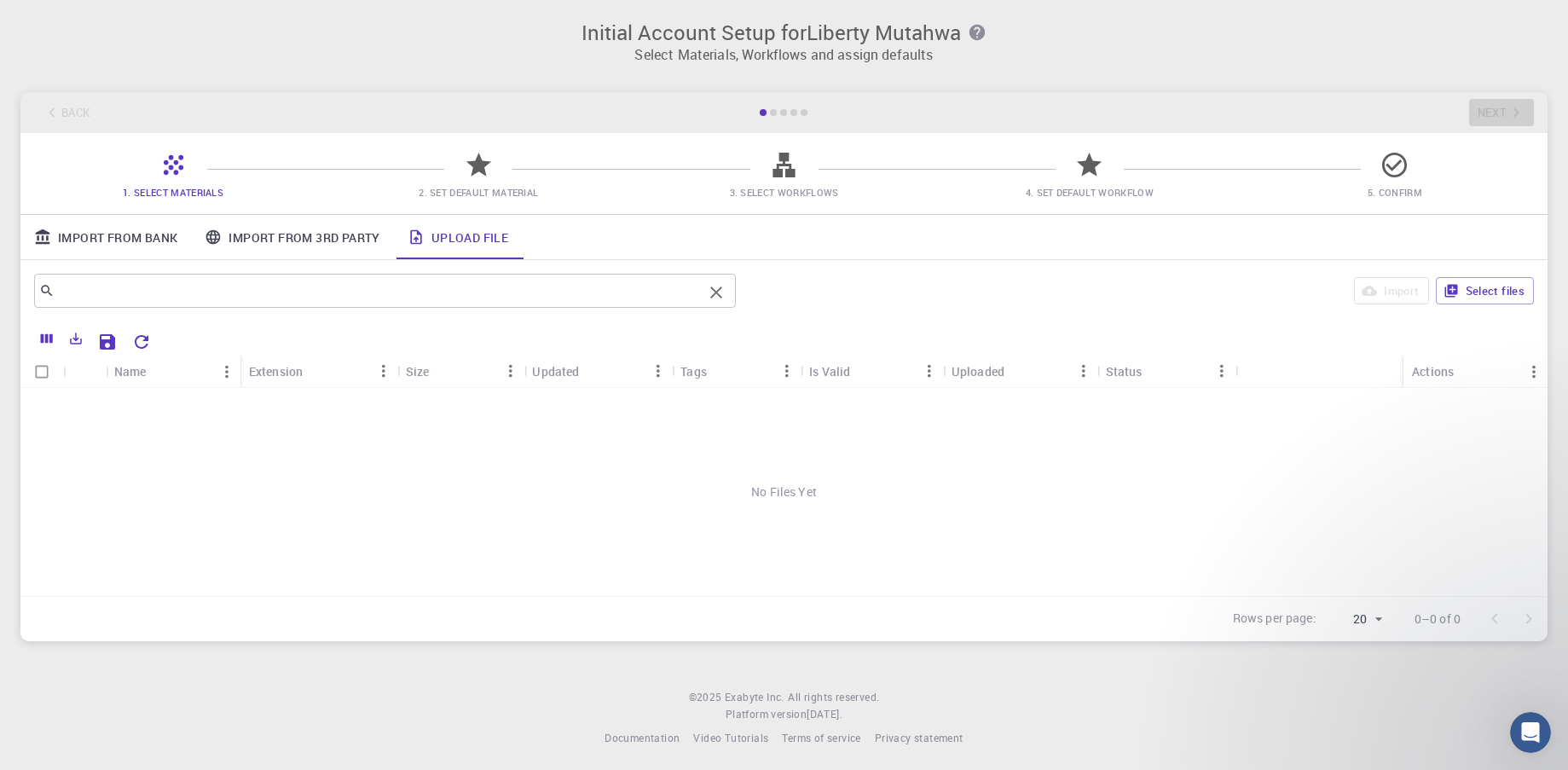
click at [235, 285] on input "text" at bounding box center [378, 290] width 649 height 24
click at [1477, 297] on button "Select files" at bounding box center [1485, 290] width 98 height 28
click at [1519, 402] on icon "button" at bounding box center [1519, 406] width 4 height 13
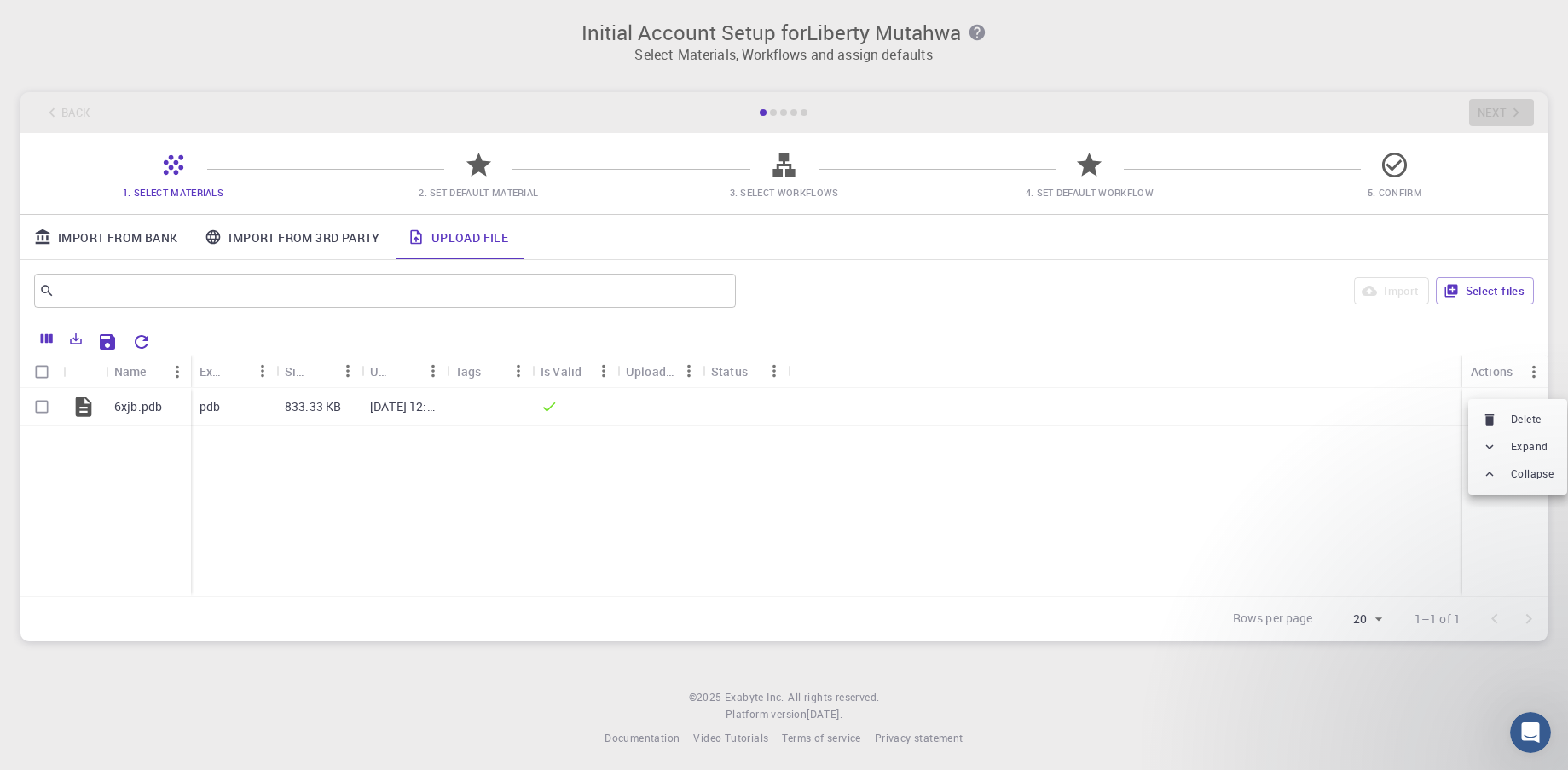
click at [1195, 540] on div at bounding box center [784, 385] width 1568 height 770
click at [130, 406] on p "6xjb.pdb" at bounding box center [139, 406] width 48 height 17
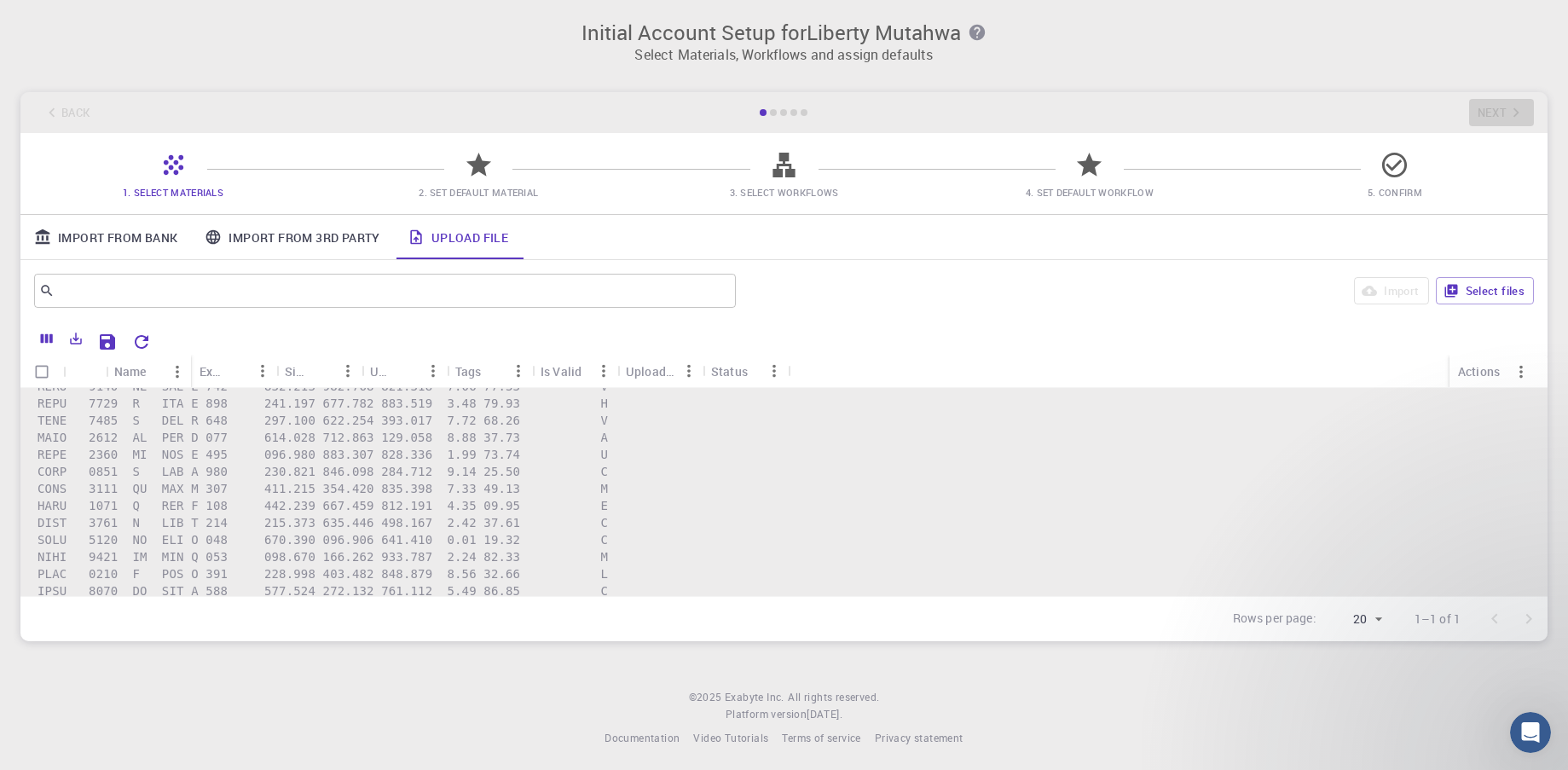
scroll to position [42811, 0]
click at [150, 352] on icon "Reset Explorer Settings" at bounding box center [141, 341] width 20 height 20
click at [175, 369] on icon "Menu" at bounding box center [177, 371] width 19 height 19
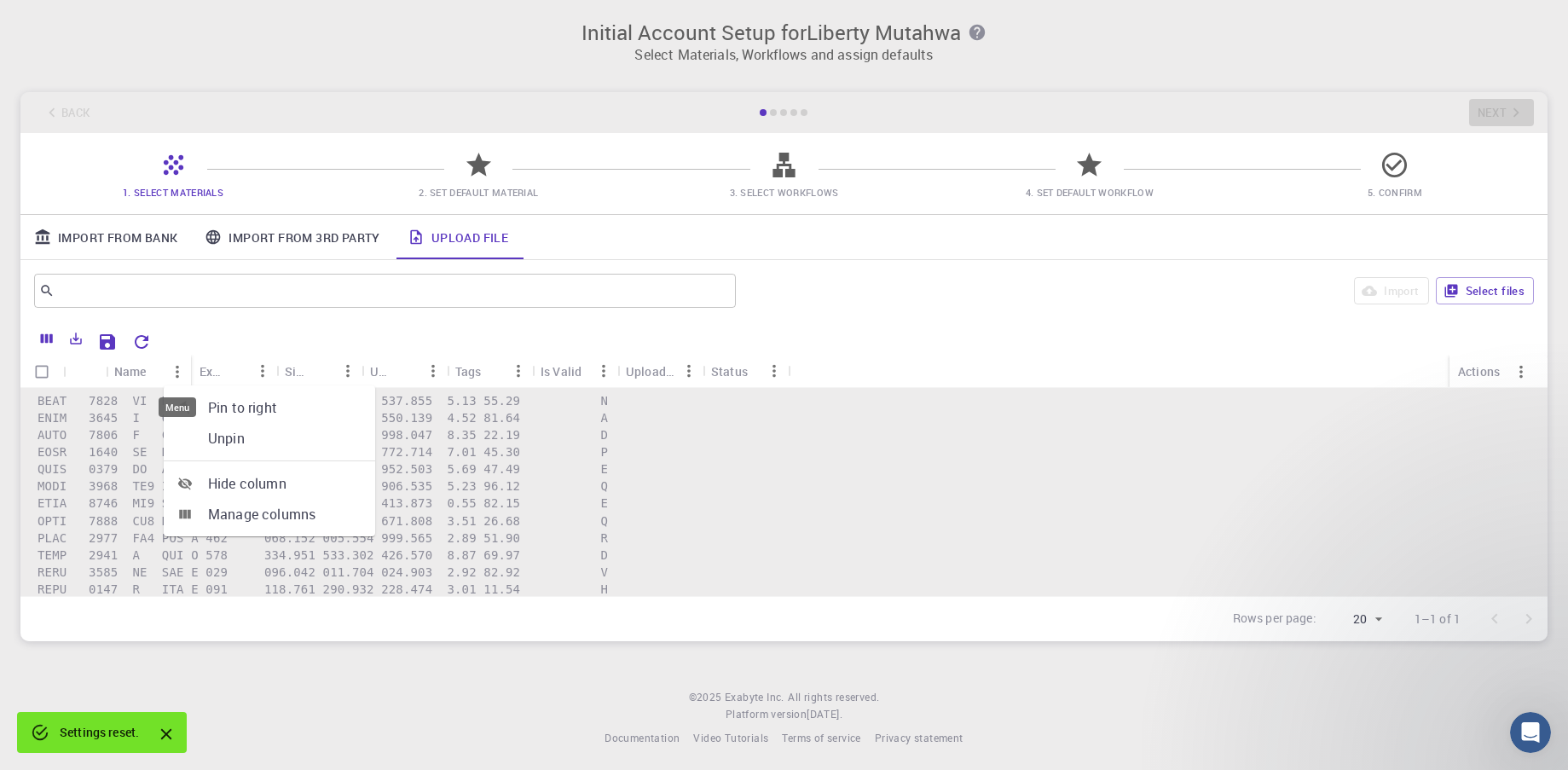
click at [175, 369] on icon "Menu" at bounding box center [177, 371] width 19 height 19
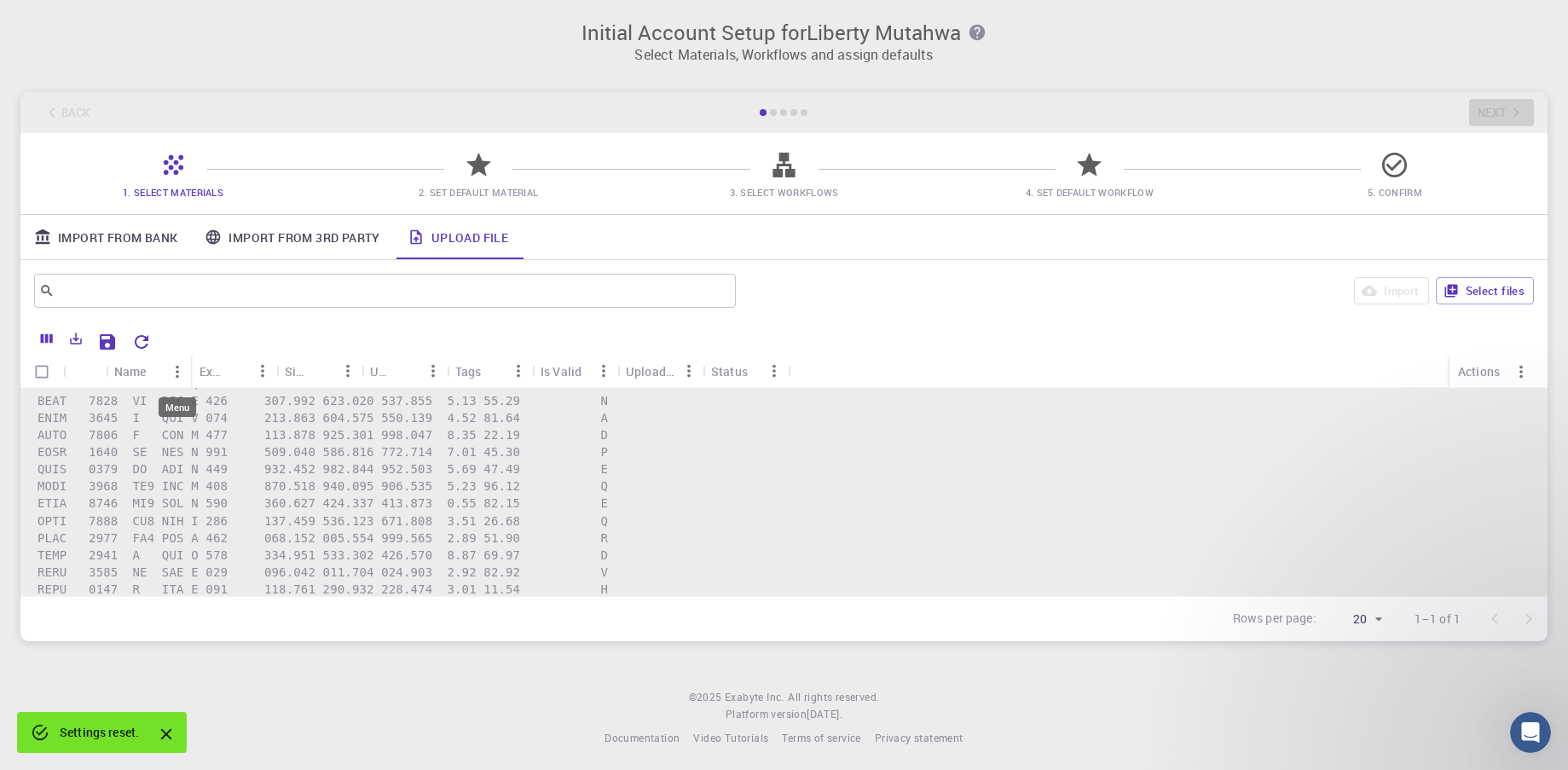
click at [163, 373] on div "Name" at bounding box center [139, 370] width 50 height 33
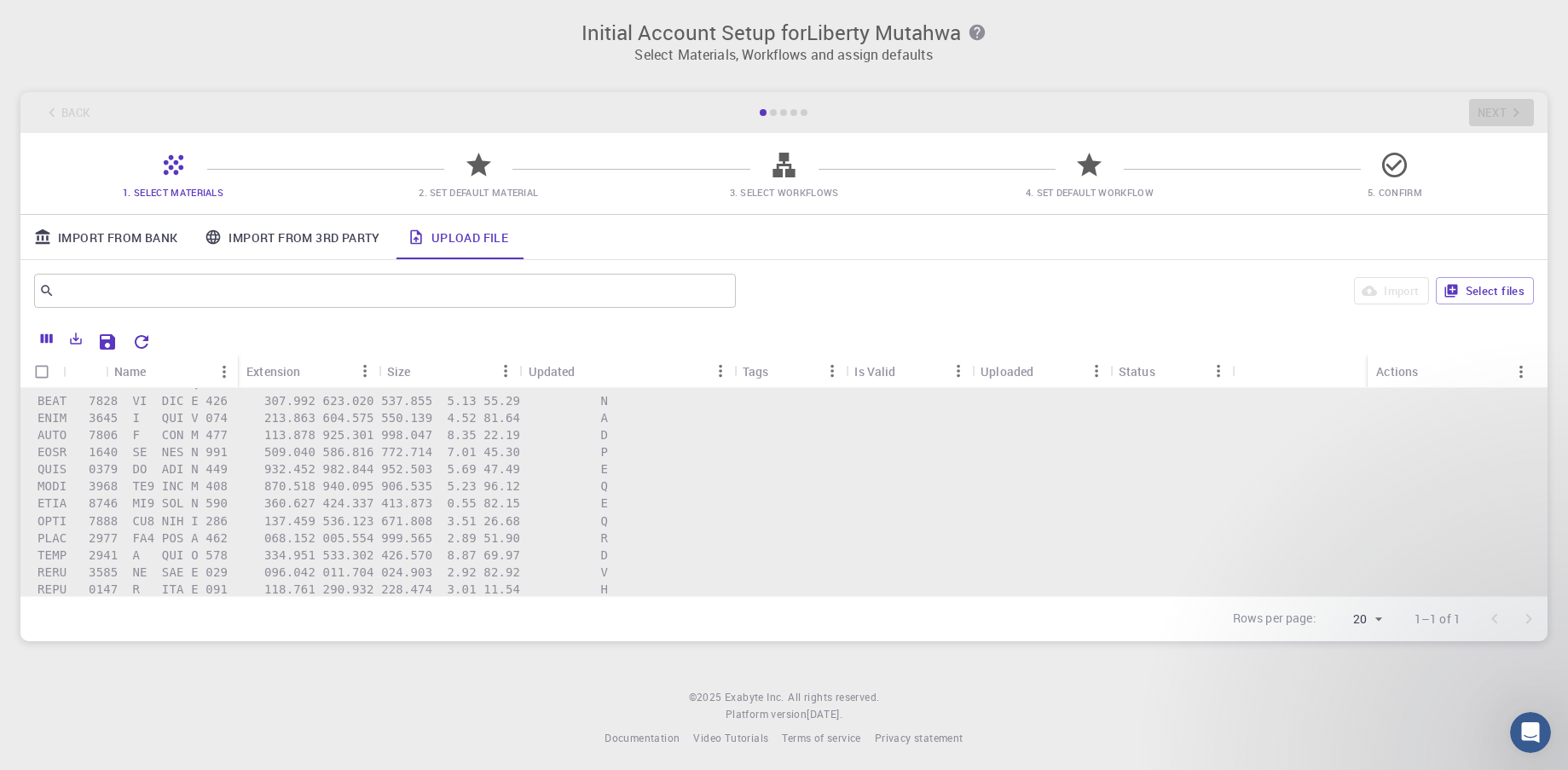
click at [174, 373] on div "Name" at bounding box center [163, 370] width 96 height 33
click at [229, 373] on icon "Menu" at bounding box center [224, 371] width 19 height 19
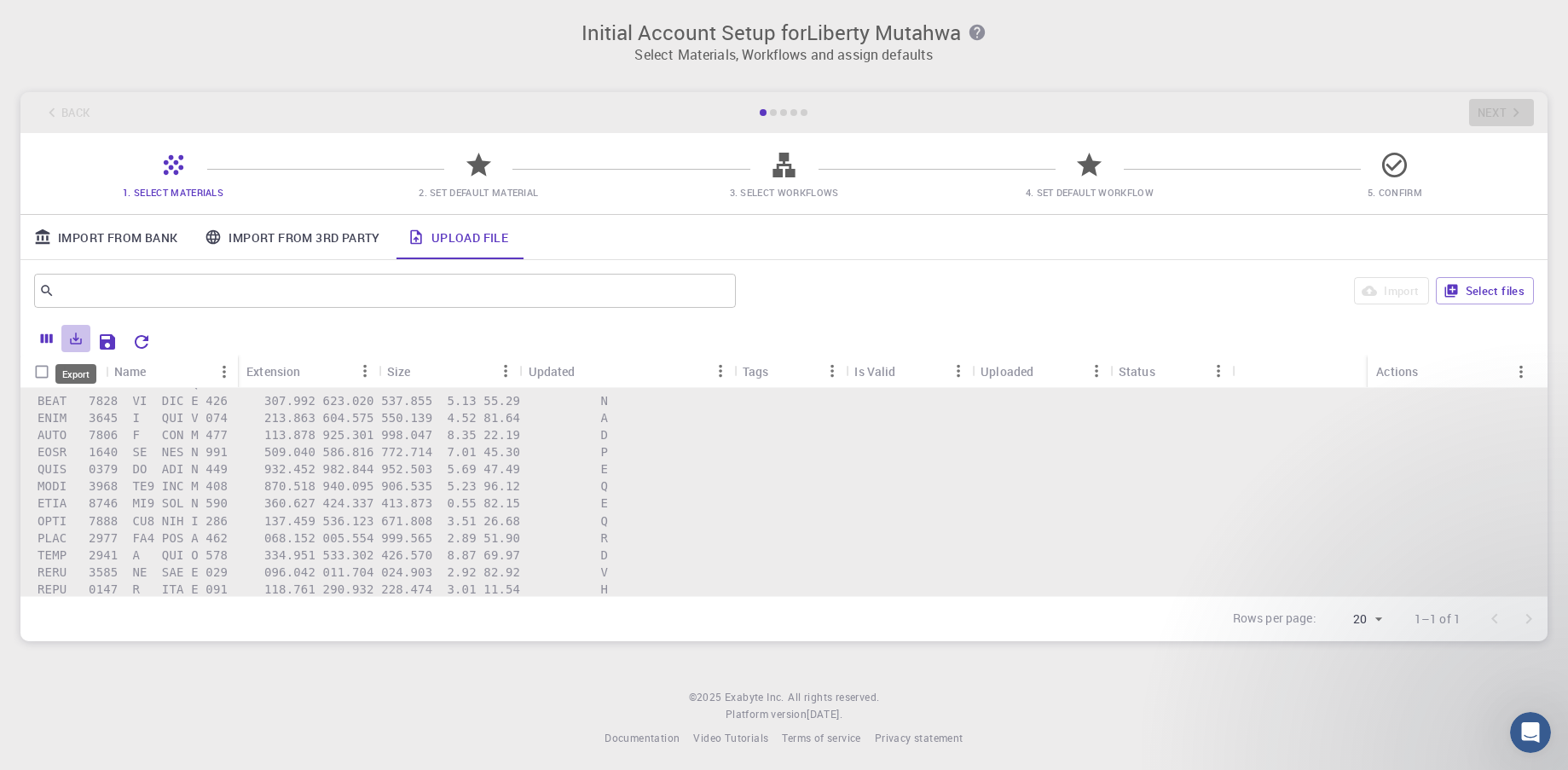
click at [79, 345] on icon "Export" at bounding box center [76, 338] width 12 height 12
click at [39, 337] on icon "Columns" at bounding box center [46, 337] width 15 height 15
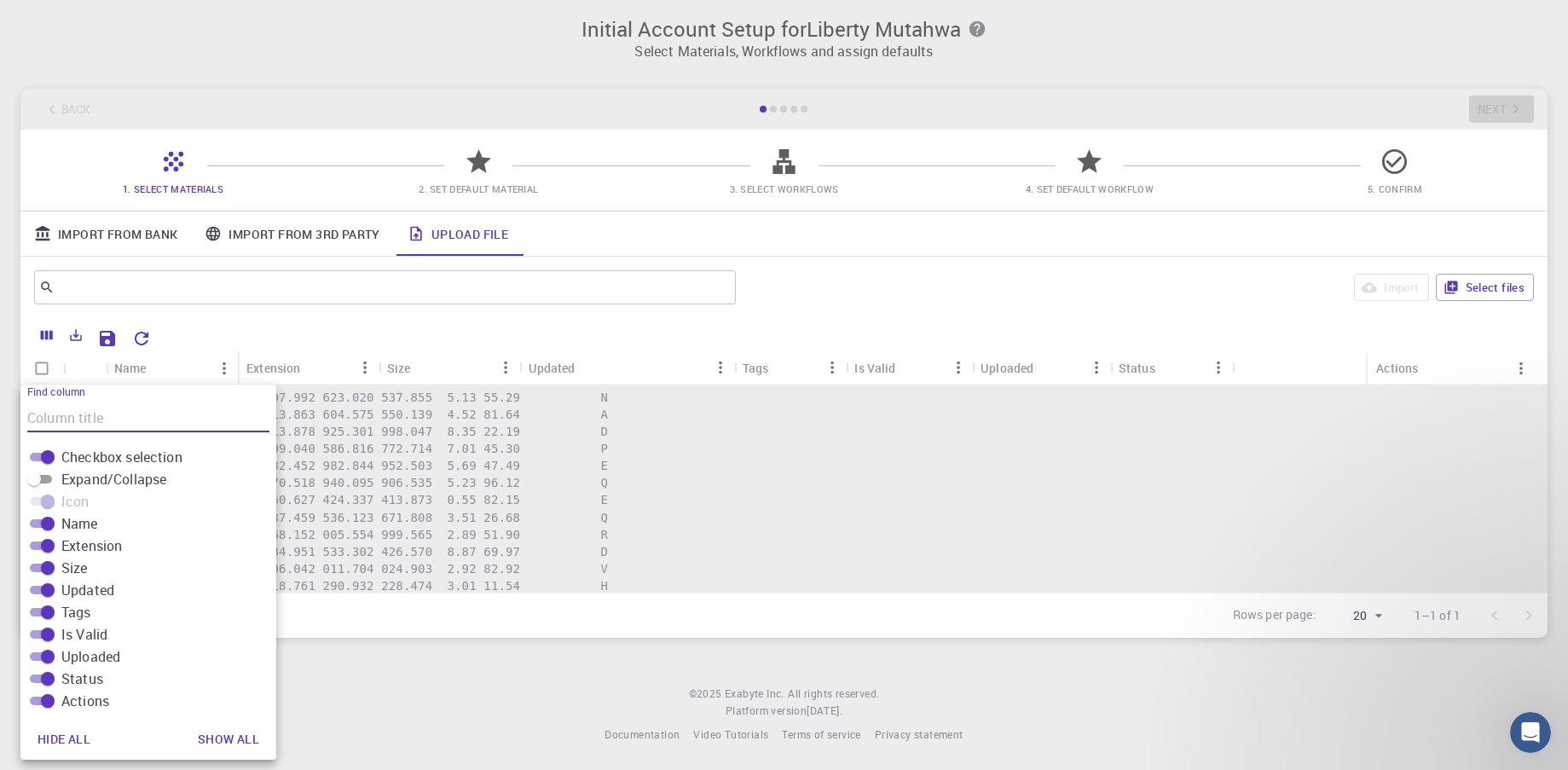
scroll to position [4, 0]
click at [829, 164] on span at bounding box center [937, 164] width 237 height 1
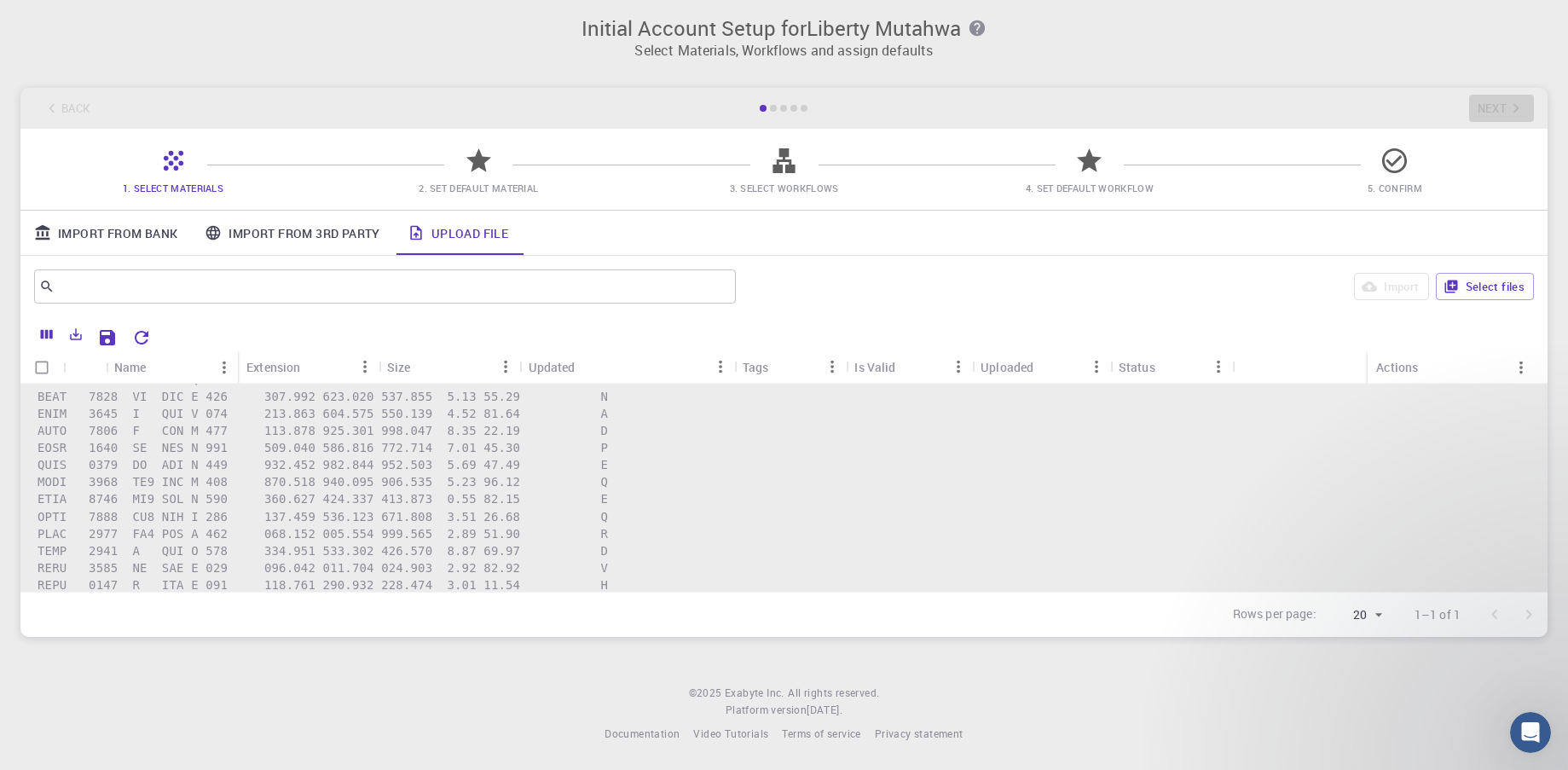
click at [1397, 175] on icon at bounding box center [1395, 161] width 30 height 30
click at [1500, 292] on button "Select files" at bounding box center [1485, 286] width 98 height 28
click at [1523, 614] on div at bounding box center [1512, 615] width 68 height 34
click at [618, 372] on div "Is Valid" at bounding box center [618, 367] width 17 height 33
click at [1331, 373] on div "Name Extension Size Updated Tags Is Valid Uploaded Status Actions" at bounding box center [784, 367] width 1527 height 33
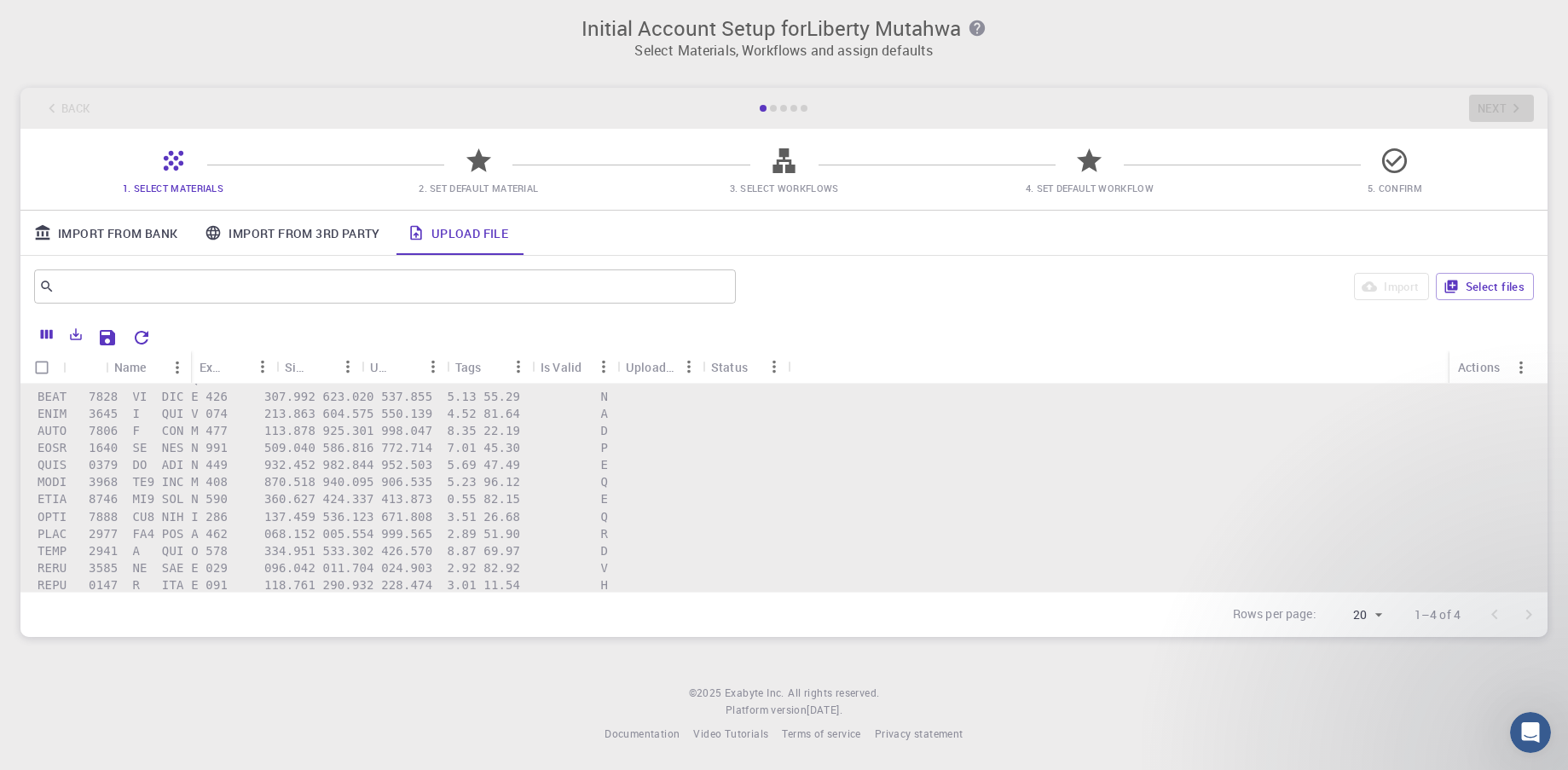
scroll to position [44083, 0]
click at [1522, 361] on icon "Menu" at bounding box center [1522, 367] width 4 height 12
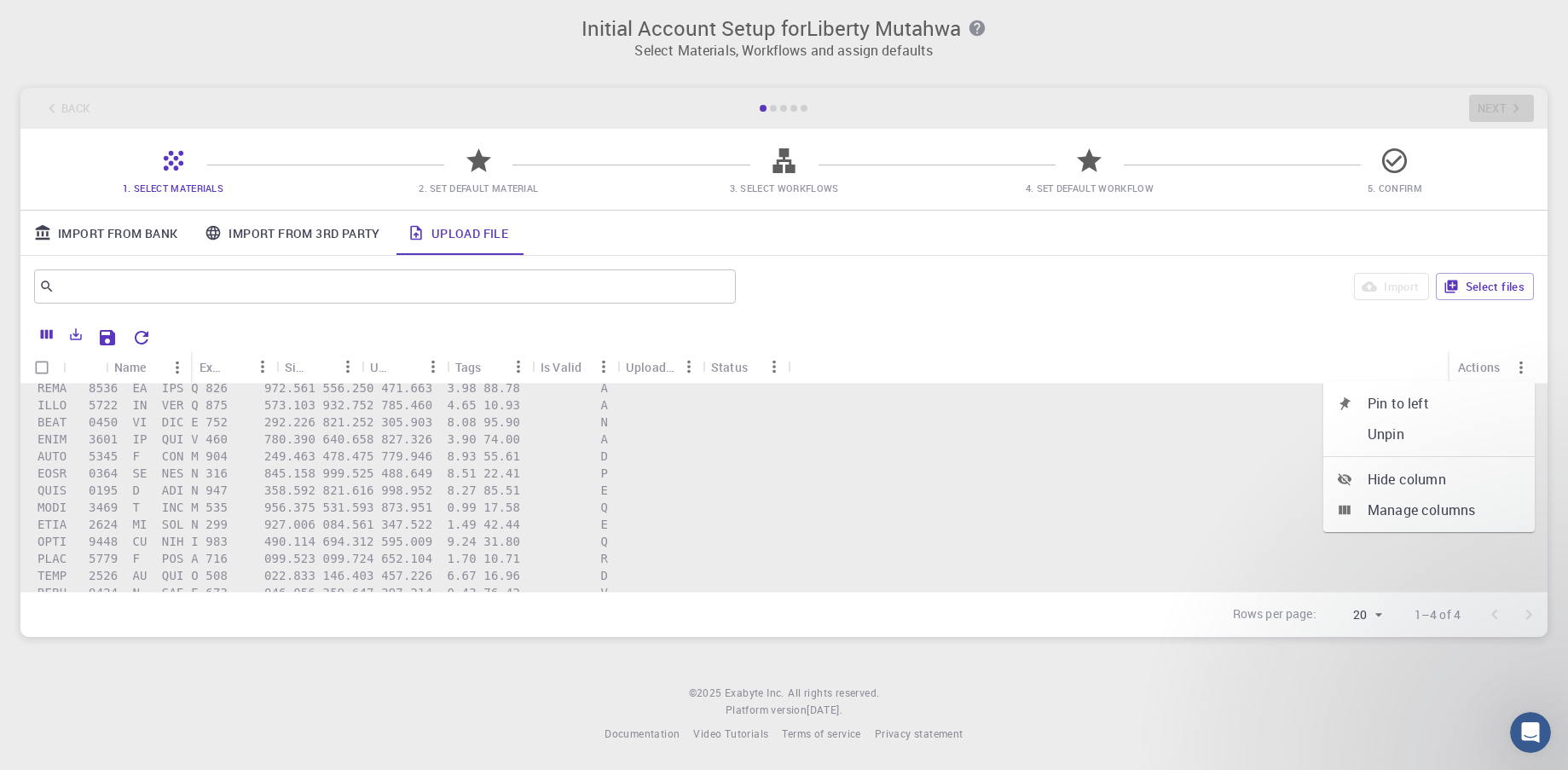
click at [791, 769] on div "Initial Account Setup for Liberty Mutahwa Select Materials, Workflows and assig…" at bounding box center [784, 383] width 1568 height 774
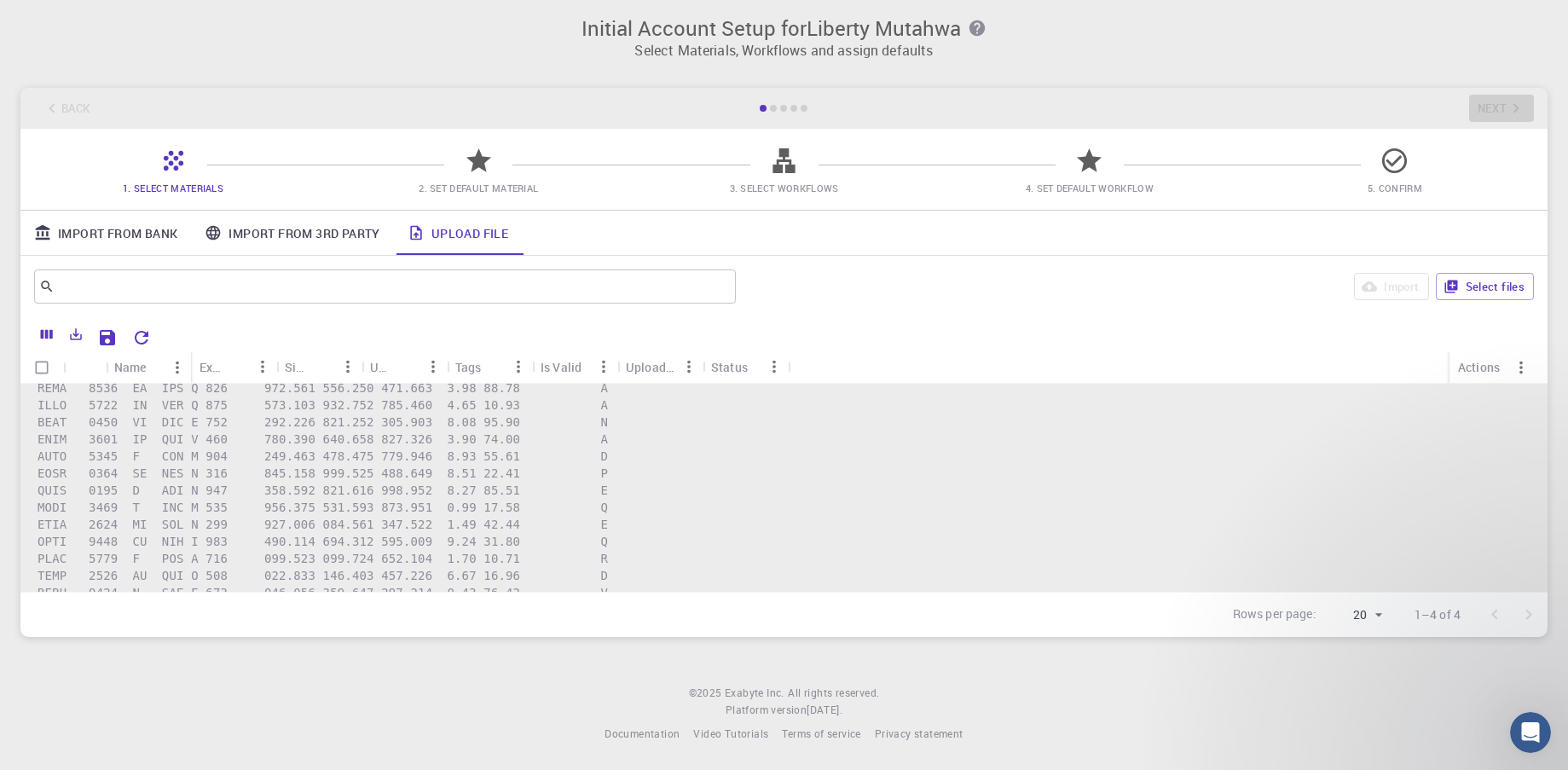
click at [597, 697] on footer "© 2025 Exabyte Inc. All rights reserved. Platform version [DATE] . Documentatio…" at bounding box center [784, 713] width 1568 height 58
click at [41, 372] on input "Select all rows" at bounding box center [42, 368] width 32 height 32
checkbox input "true"
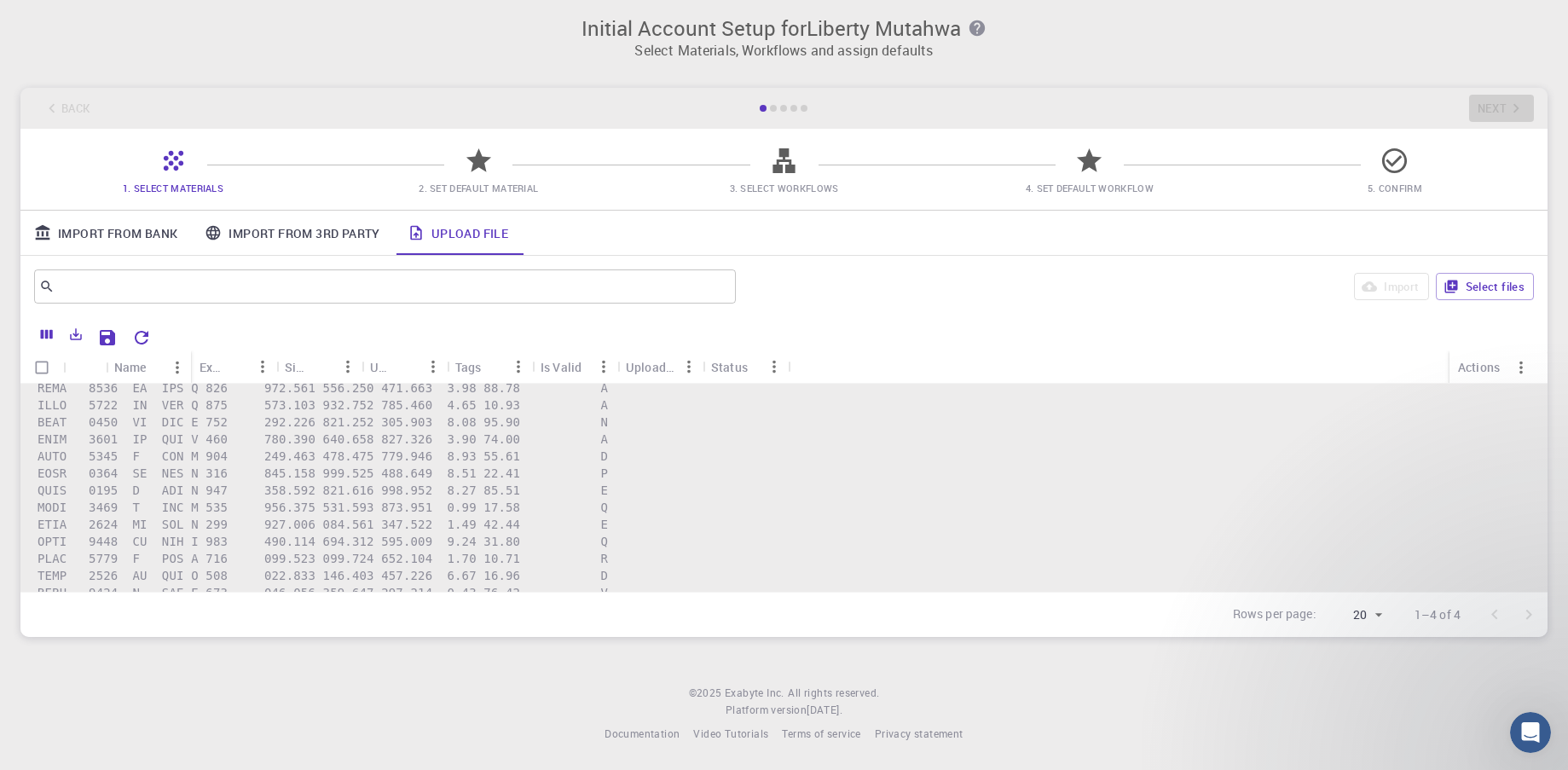
checkbox input "true"
click at [1502, 104] on div "Back Next" at bounding box center [784, 108] width 1527 height 41
click at [1391, 290] on button "Import" at bounding box center [1391, 286] width 75 height 28
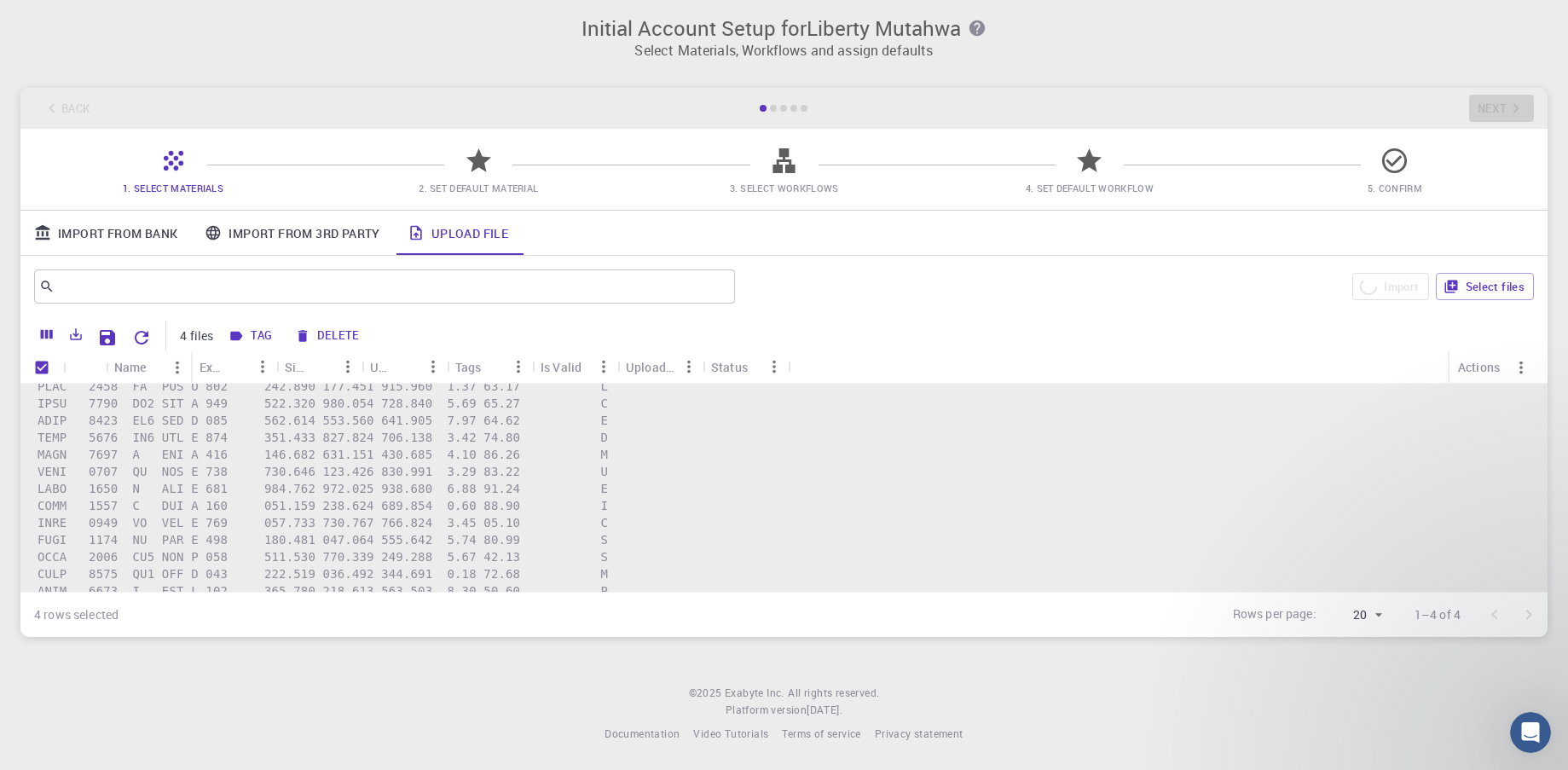
checkbox input "false"
